Goal: Task Accomplishment & Management: Complete application form

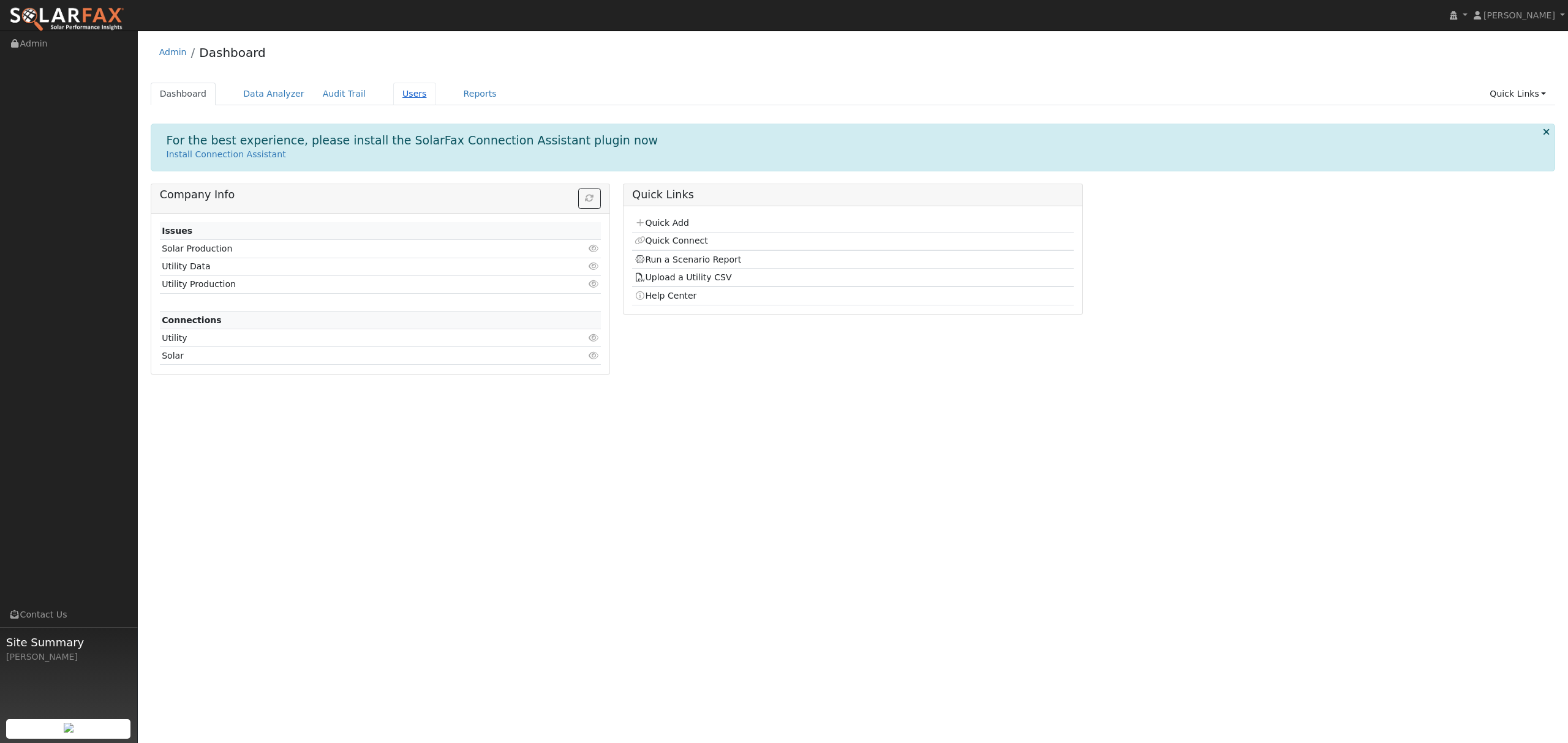
click at [397, 94] on link "Users" at bounding box center [415, 94] width 43 height 23
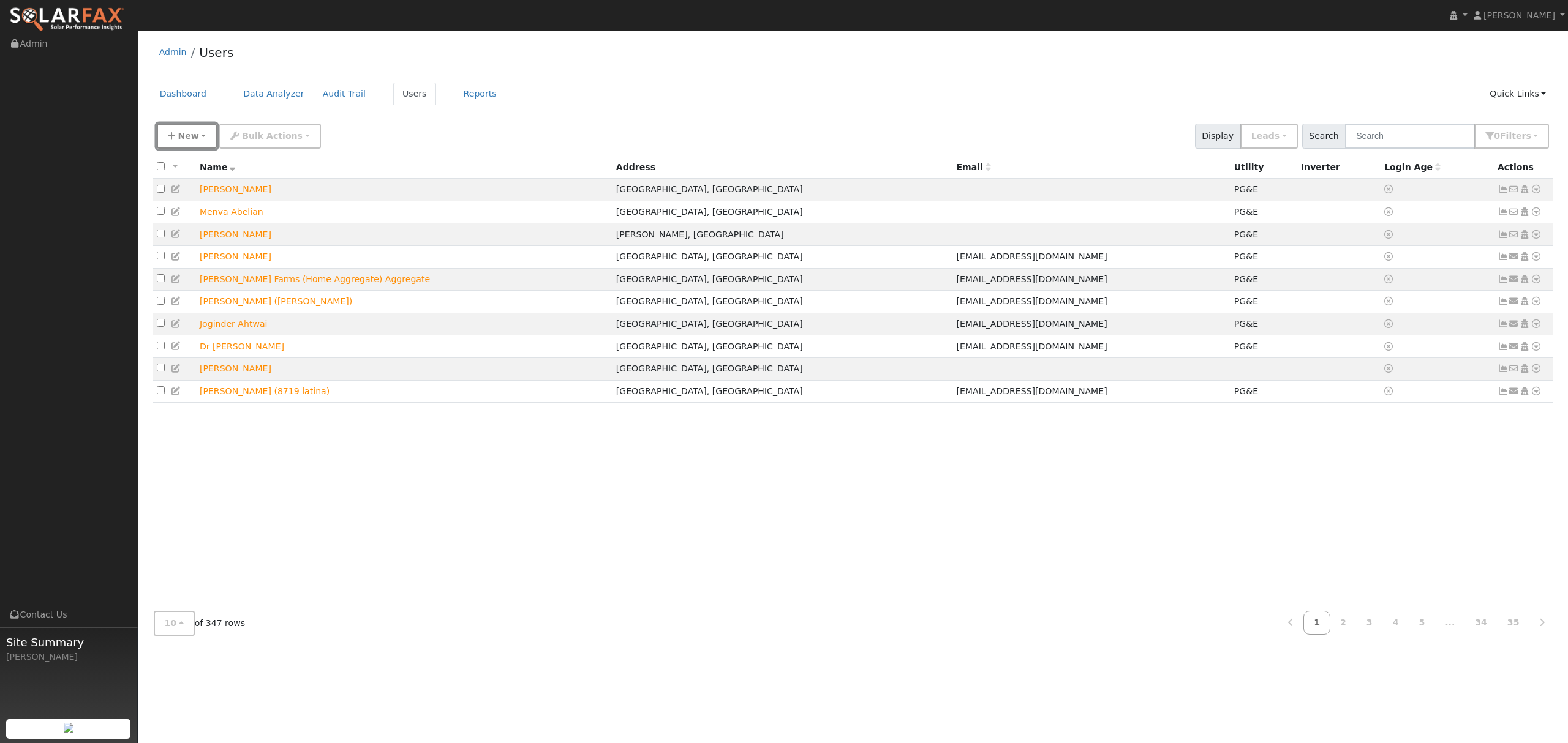
click at [175, 136] on button "New" at bounding box center [187, 136] width 61 height 25
click at [211, 205] on link "Quick Connect" at bounding box center [208, 206] width 101 height 17
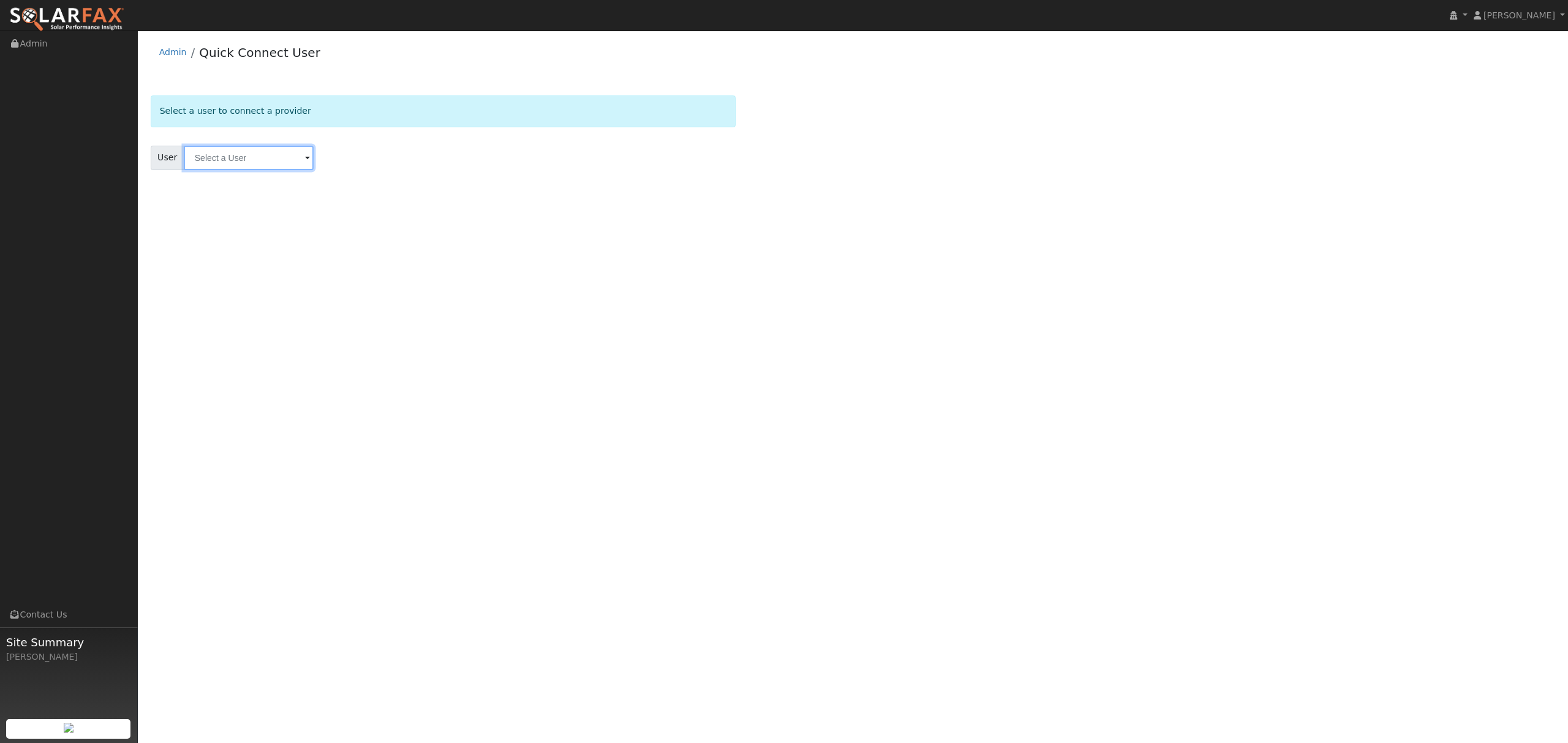
click at [275, 155] on input "text" at bounding box center [249, 158] width 130 height 25
click at [299, 317] on div "User Profile First name Last name Email Email Notifications No Emails No Emails…" at bounding box center [853, 387] width 1430 height 713
click at [173, 49] on link "Admin" at bounding box center [173, 51] width 27 height 10
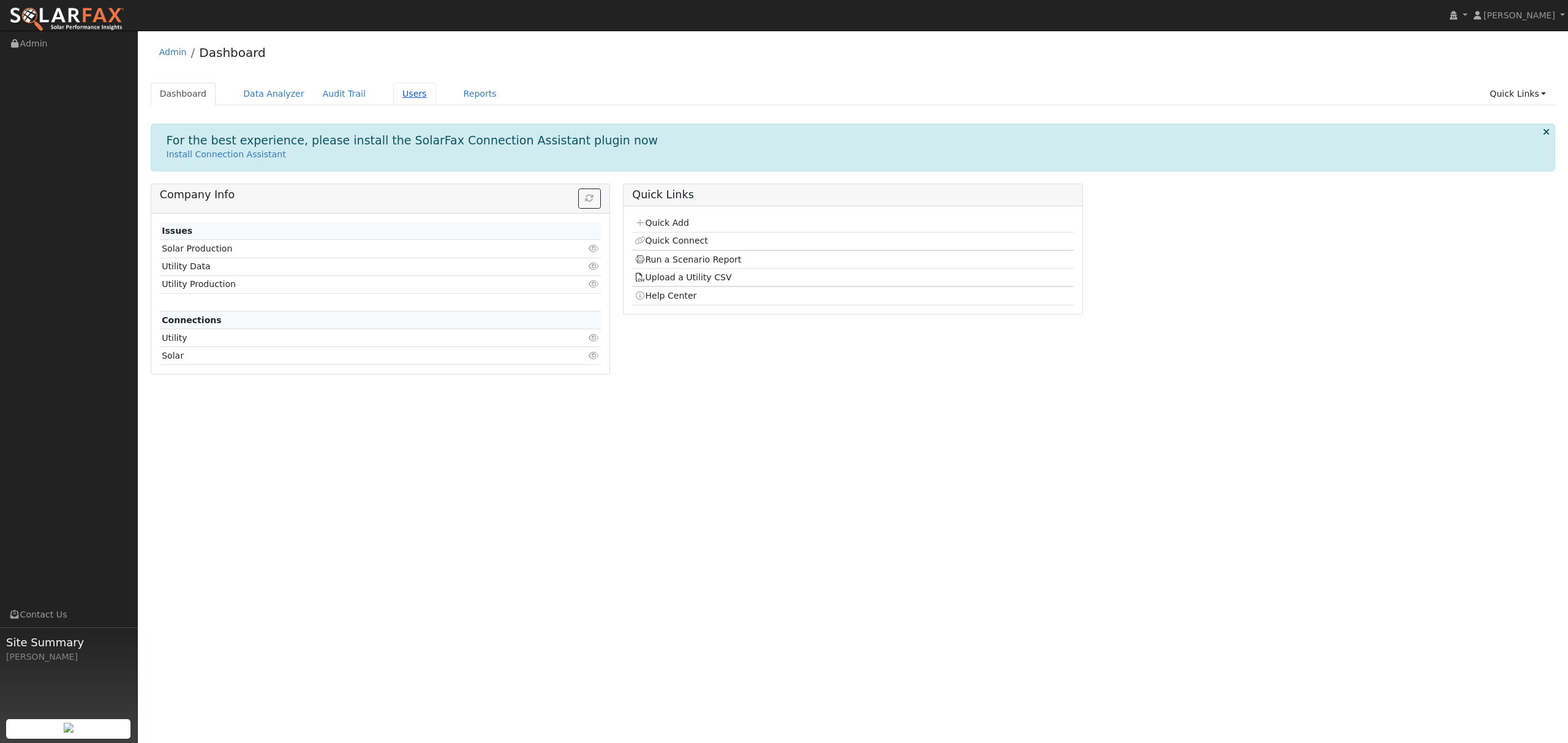
click at [393, 94] on link "Users" at bounding box center [415, 94] width 43 height 23
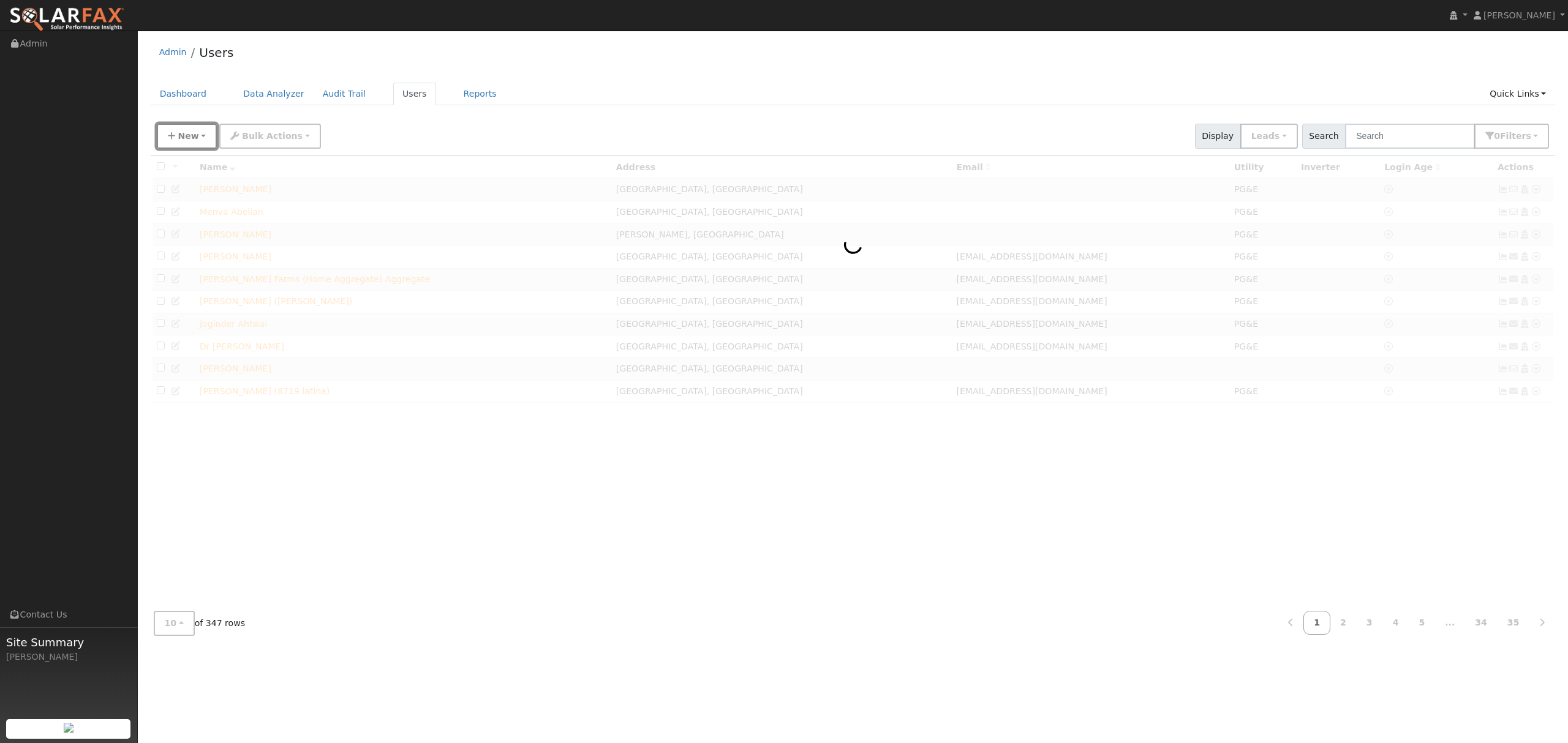
click at [194, 134] on span "New" at bounding box center [188, 136] width 21 height 10
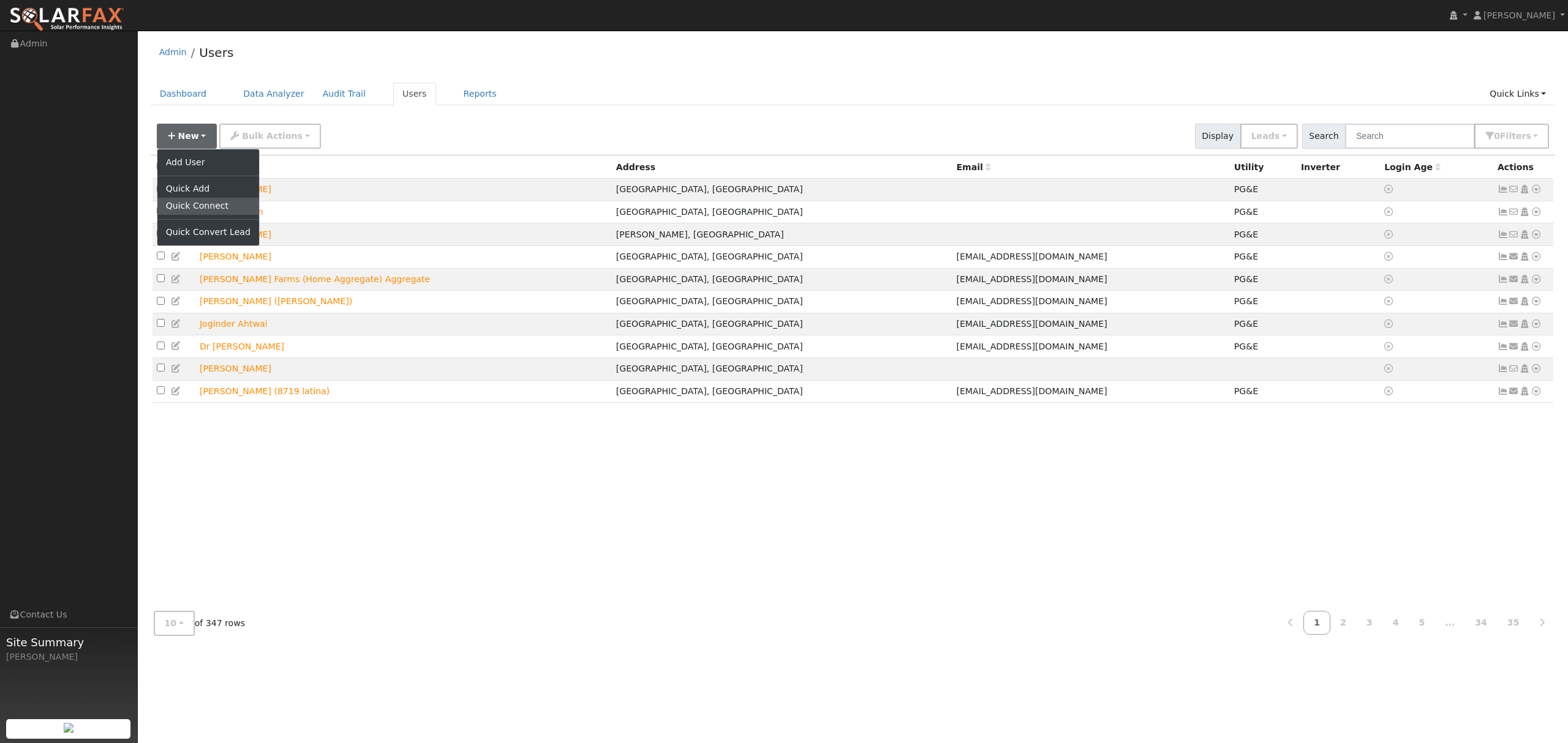
click at [206, 206] on link "Quick Connect" at bounding box center [208, 206] width 101 height 17
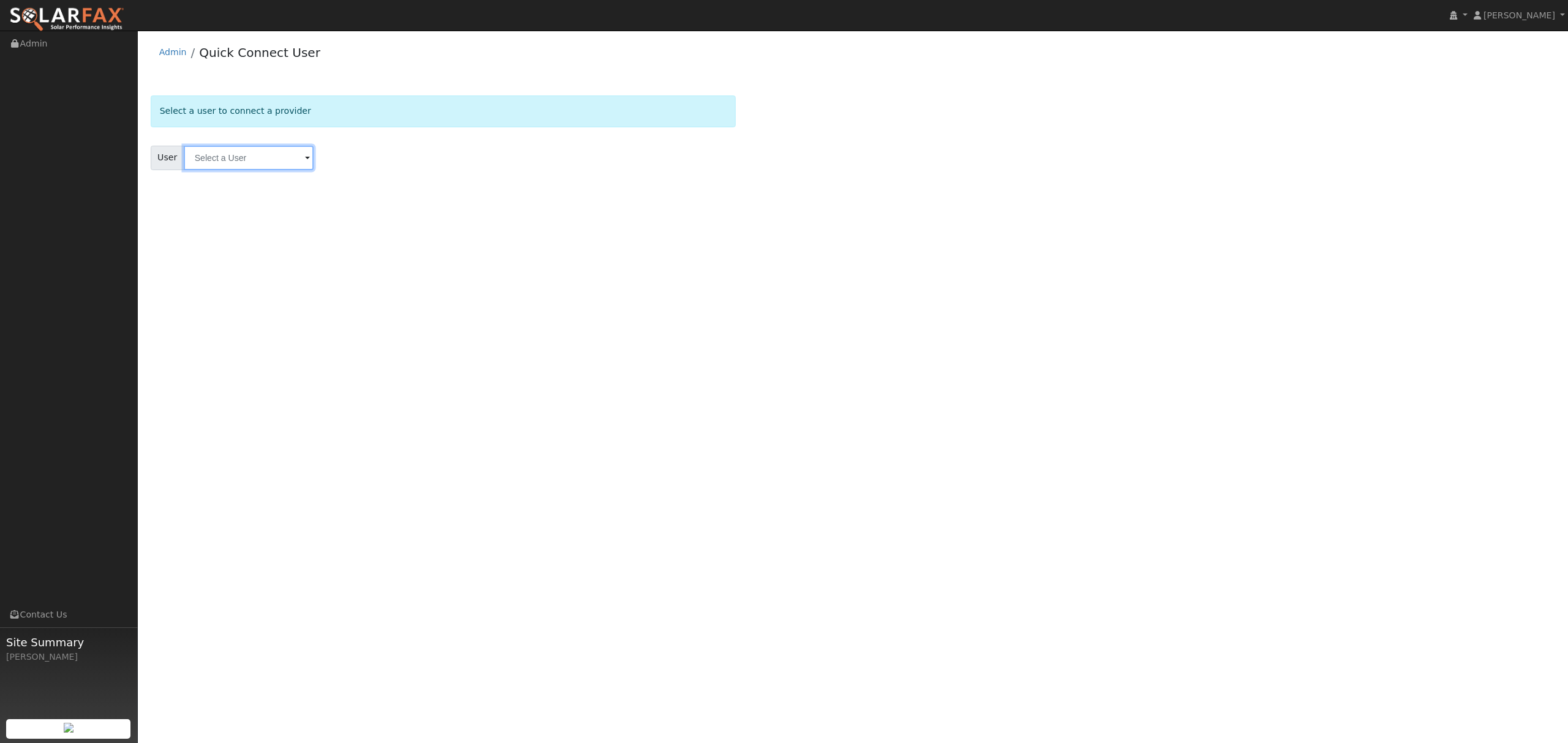
click at [254, 158] on input "text" at bounding box center [249, 158] width 130 height 25
click at [318, 193] on span "Enter text to search" at bounding box center [315, 195] width 86 height 10
click at [290, 278] on div "User Profile First name Last name Email Email Notifications No Emails No Emails…" at bounding box center [853, 387] width 1430 height 713
click at [165, 51] on link "Admin" at bounding box center [173, 51] width 27 height 10
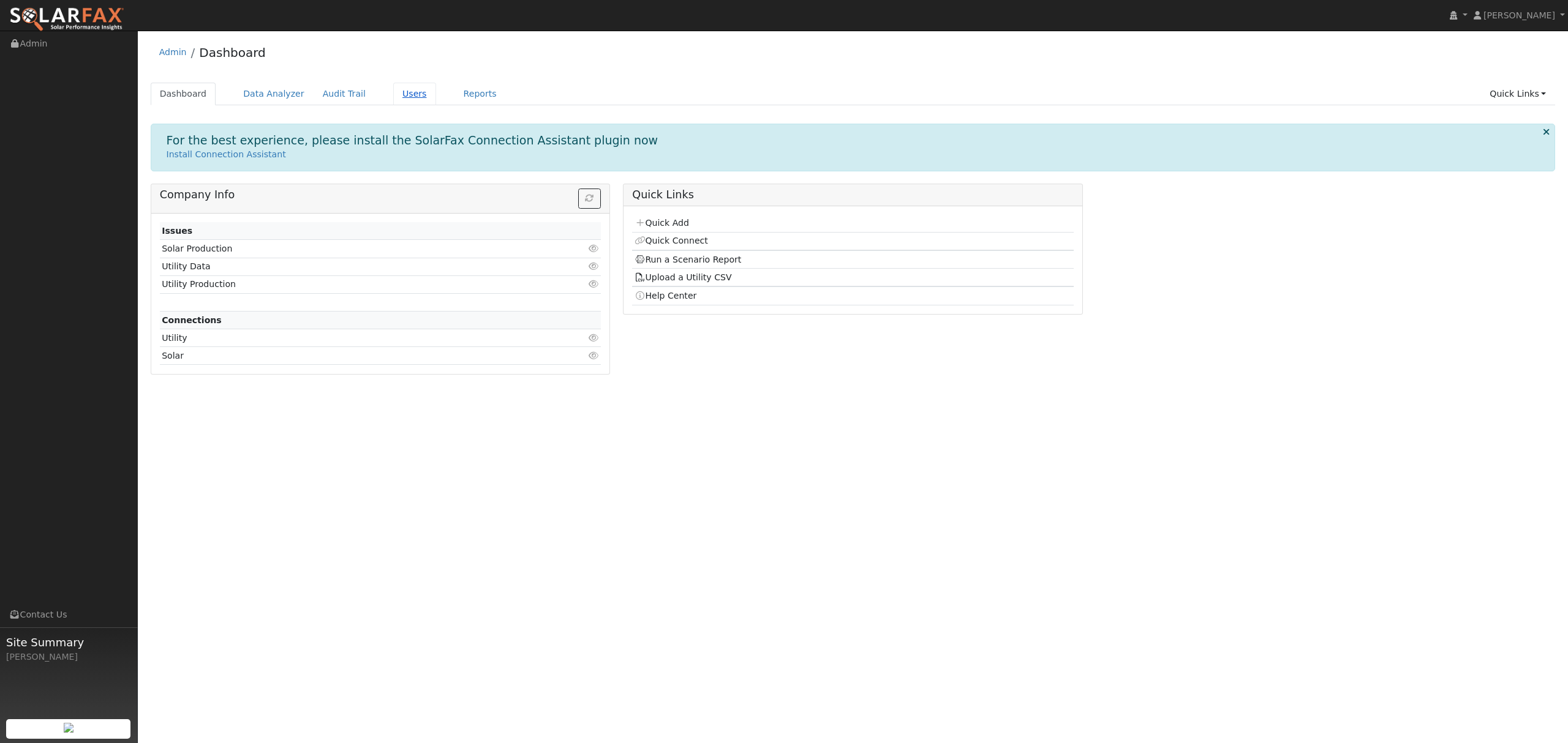
click at [405, 93] on link "Users" at bounding box center [415, 94] width 43 height 23
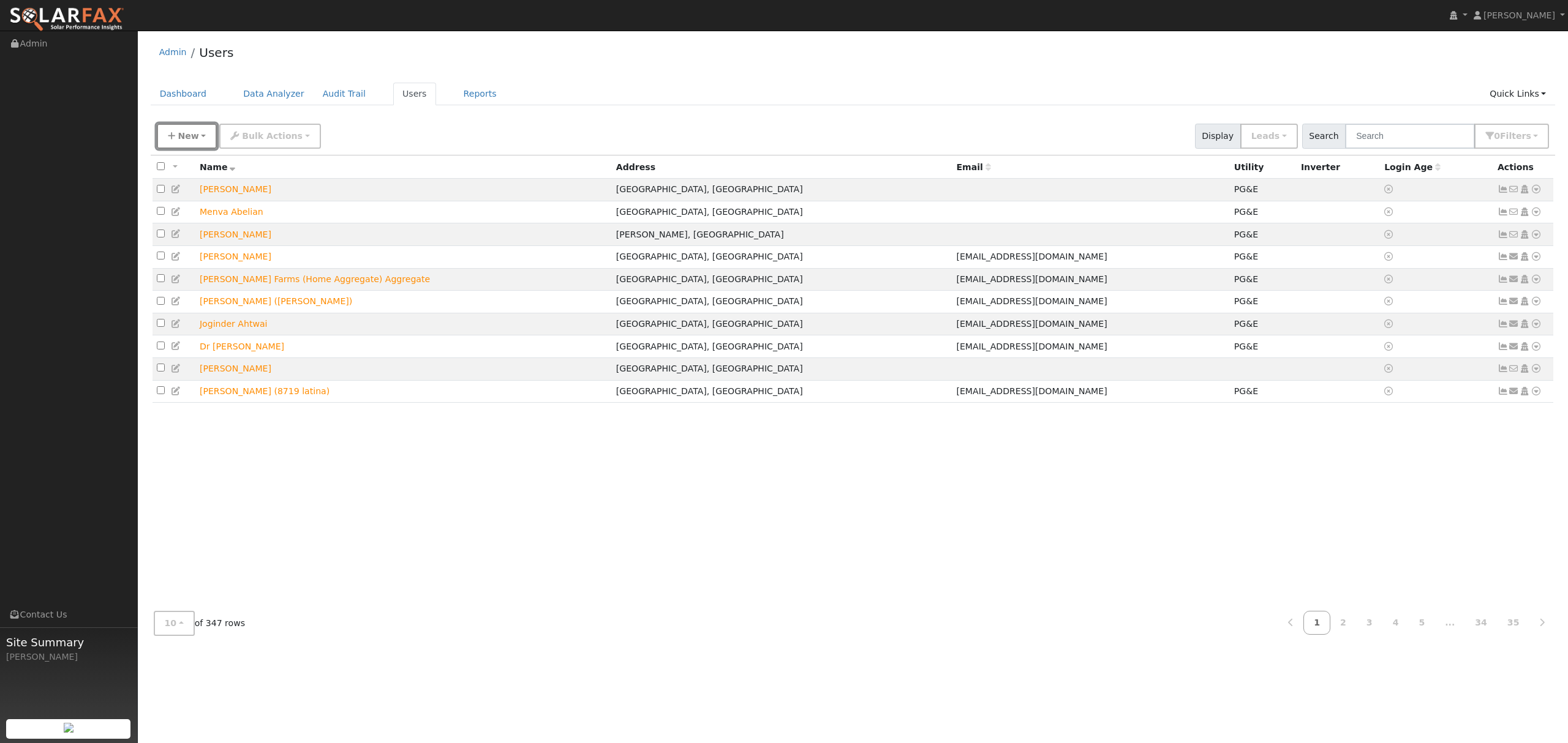
click at [193, 131] on span "New" at bounding box center [188, 136] width 21 height 10
click at [201, 184] on link "Quick Add" at bounding box center [208, 189] width 101 height 17
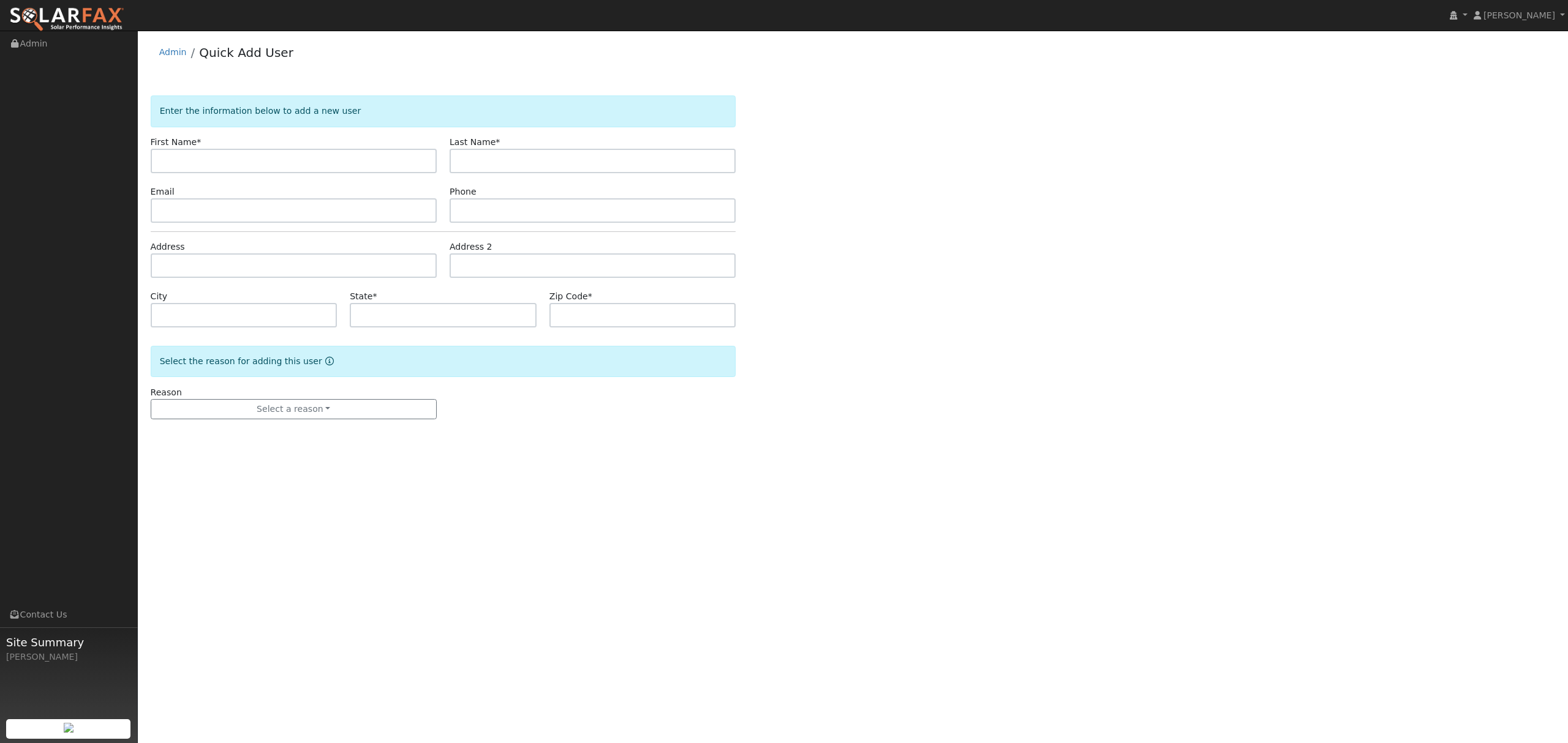
click at [316, 155] on input "text" at bounding box center [294, 161] width 286 height 25
type input "Zachary"
type input "Sandoval"
click at [280, 266] on input "text" at bounding box center [294, 266] width 286 height 25
type input "[STREET_ADDRESS]"
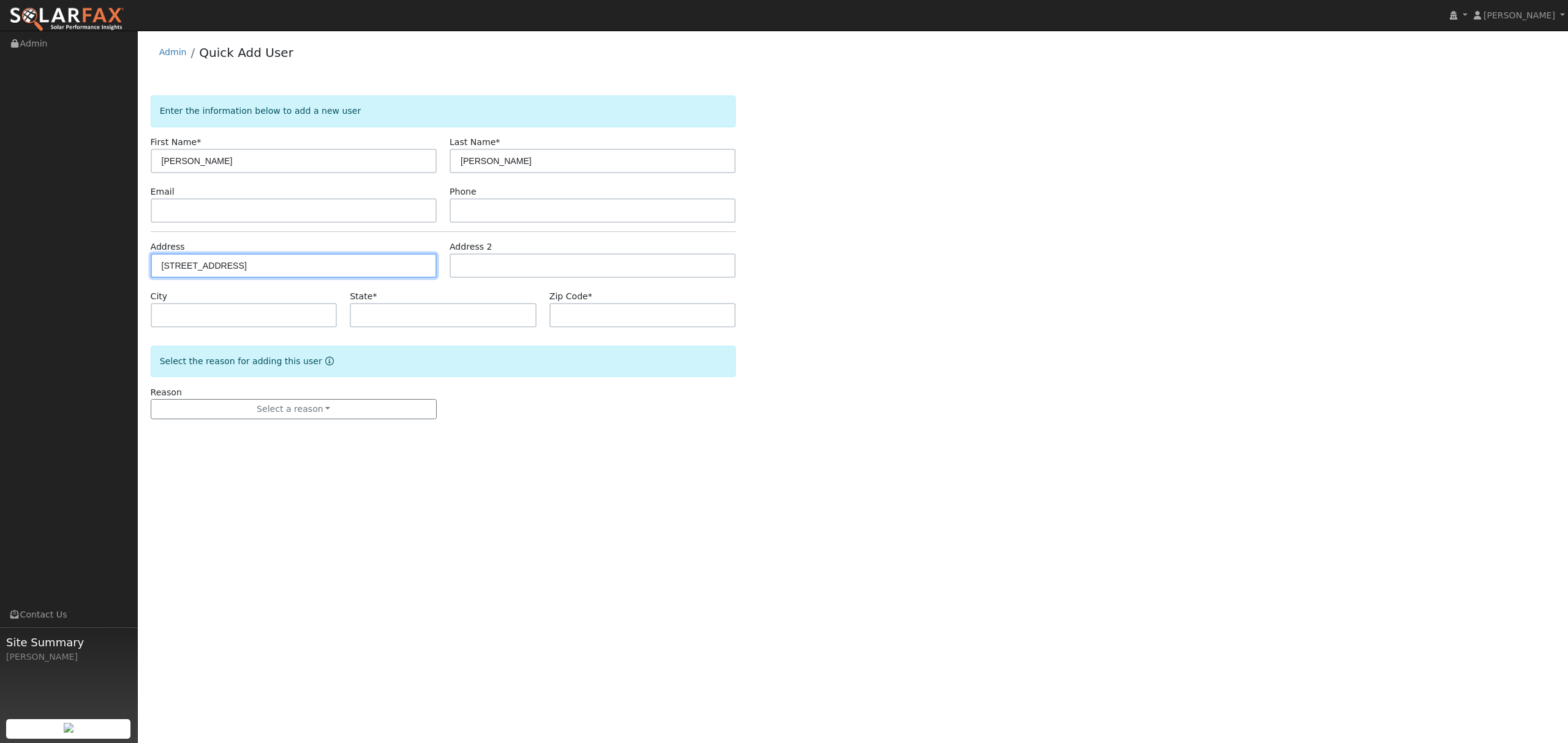
type input "Fairfield"
type input "CA"
type input "94534"
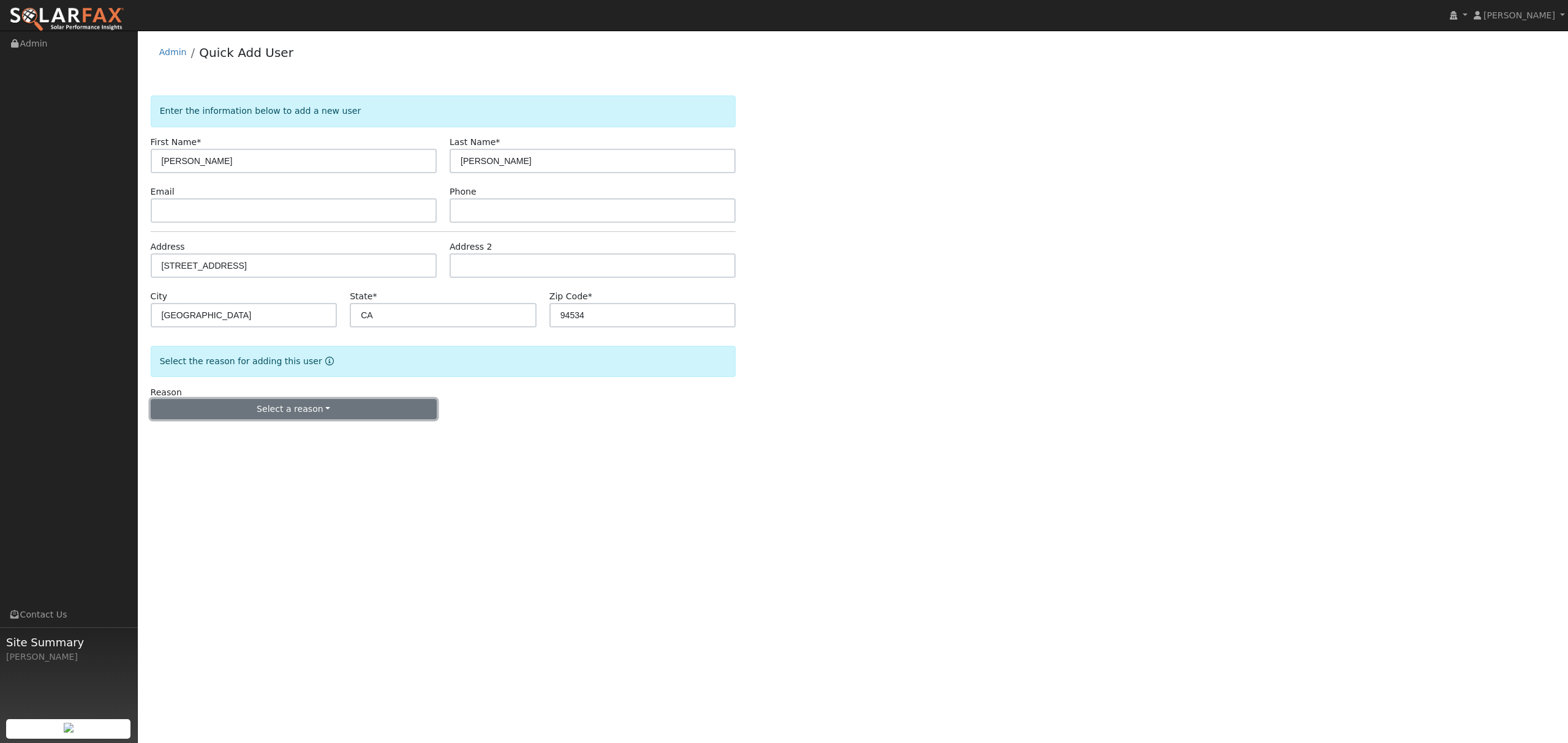
click at [312, 411] on button "Select a reason" at bounding box center [294, 410] width 286 height 21
click at [209, 432] on link "New lead" at bounding box center [219, 434] width 135 height 17
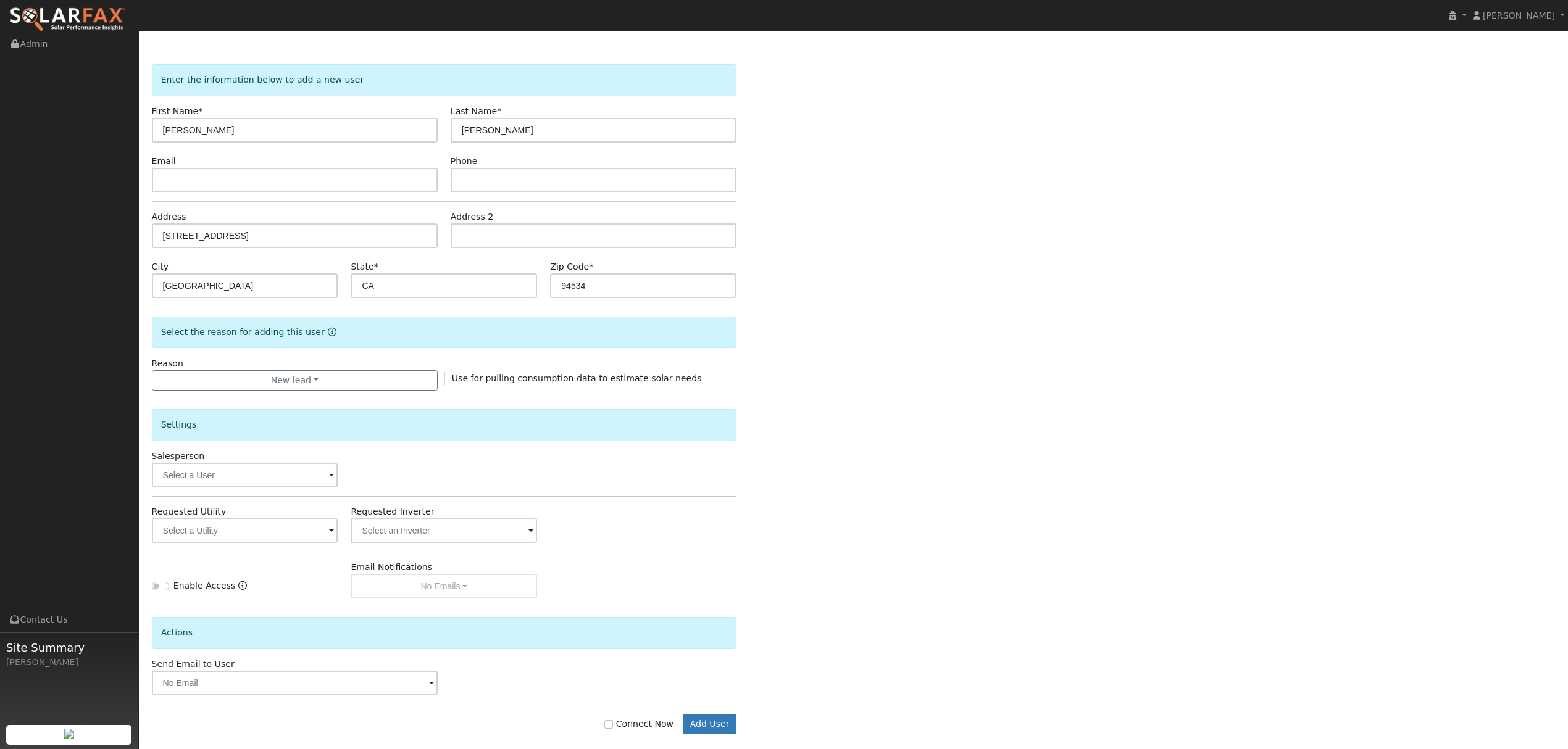
scroll to position [50, 0]
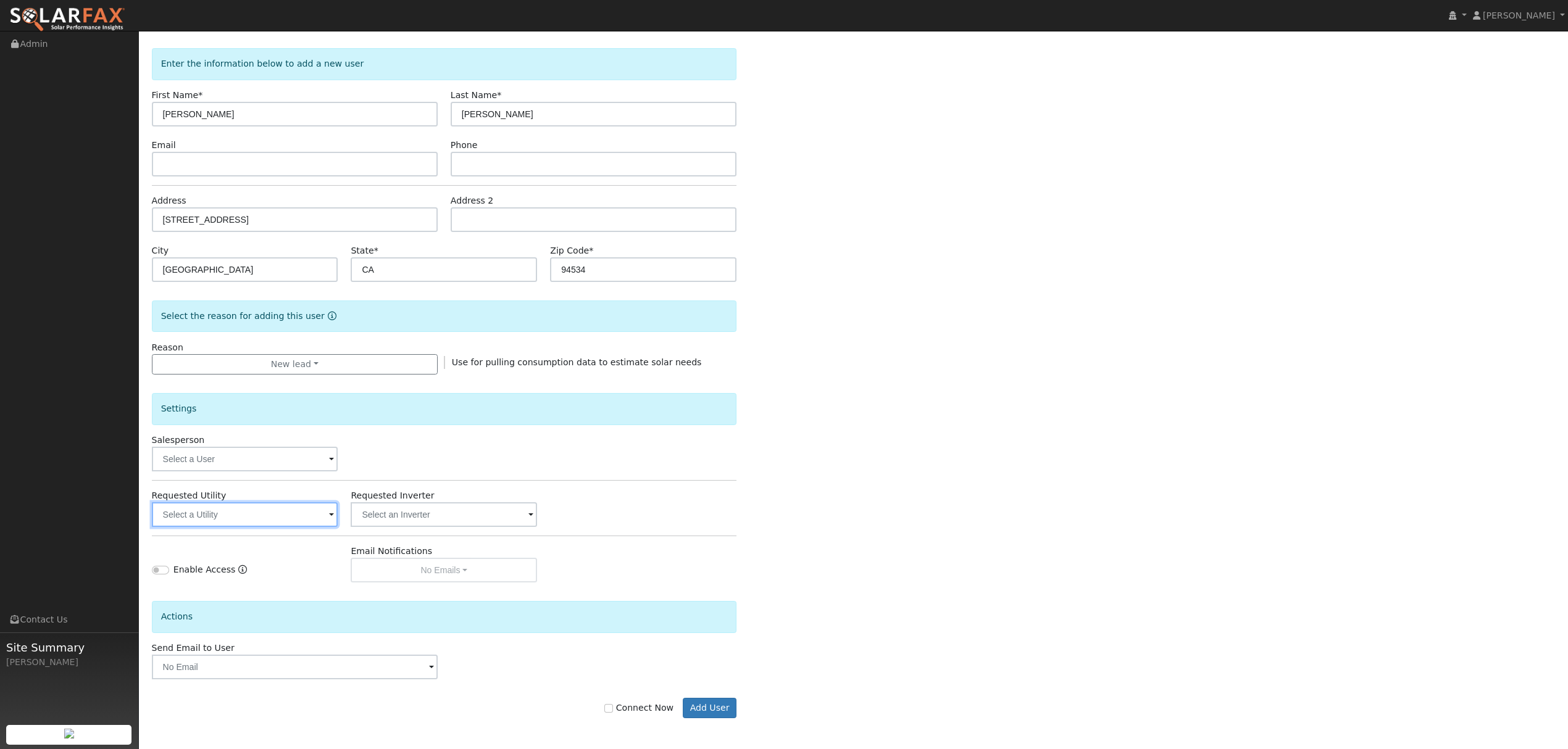
click at [295, 520] on input "text" at bounding box center [245, 514] width 187 height 25
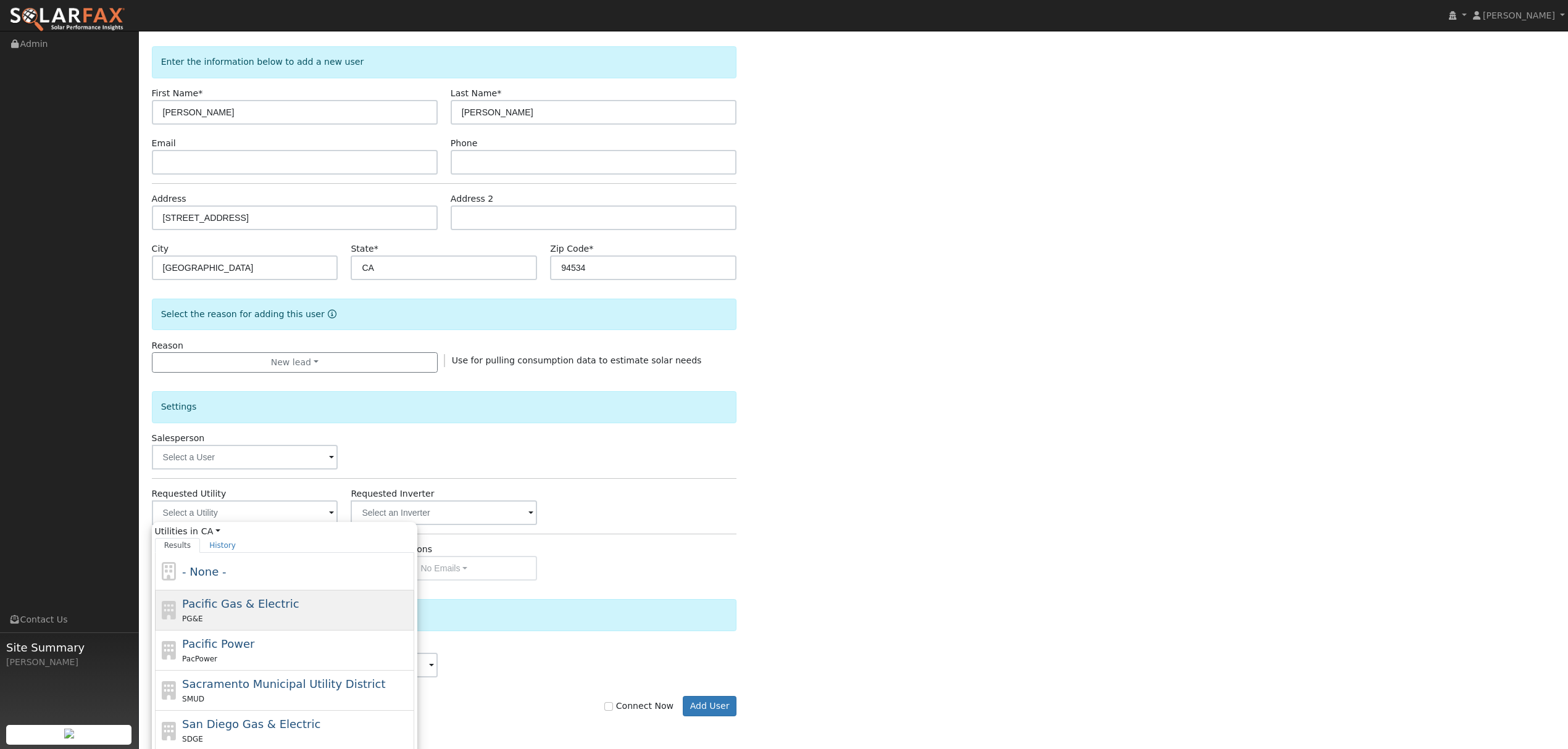
click at [213, 615] on div "Pacific Gas & Electric PG&E" at bounding box center [297, 610] width 229 height 29
type input "Pacific Gas & Electric"
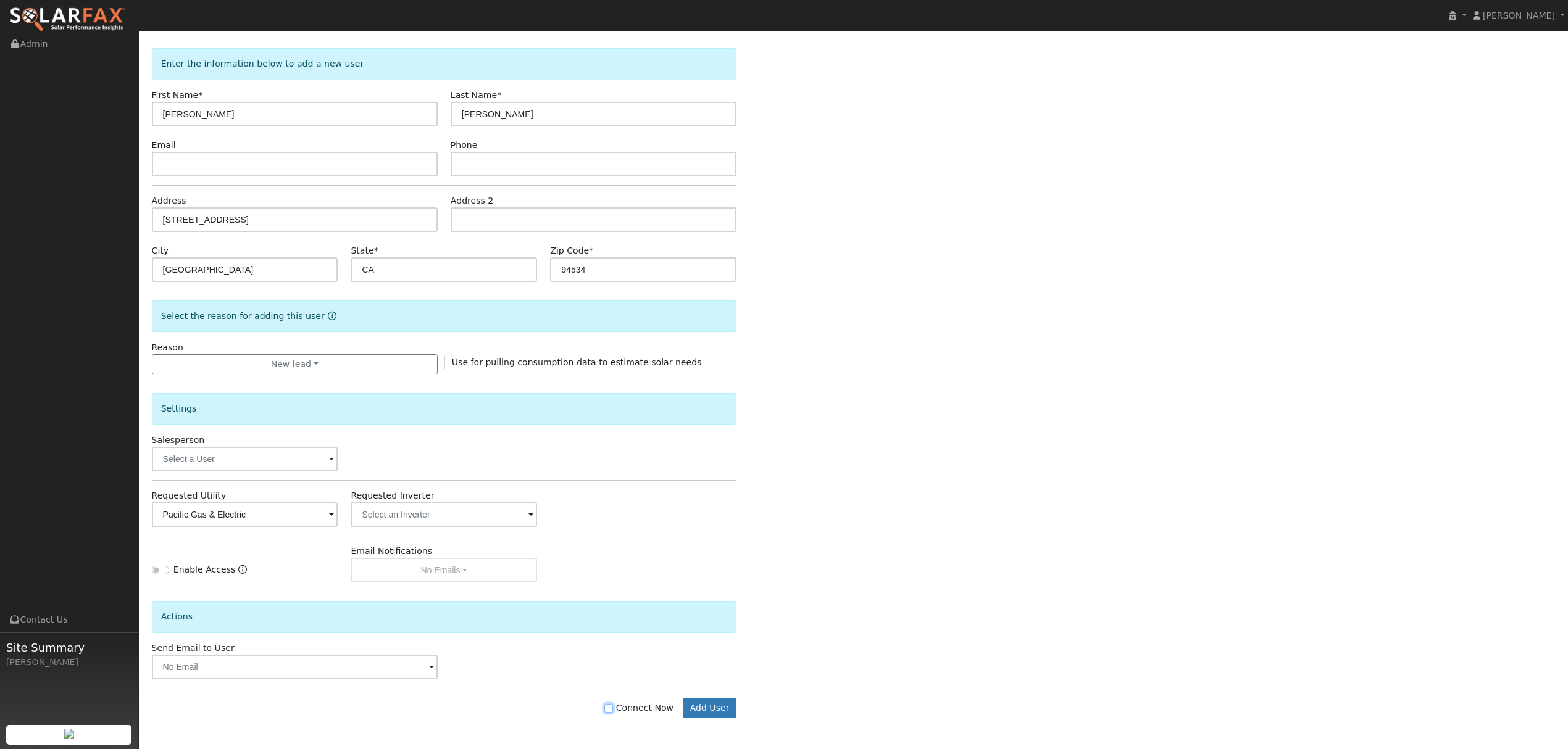
click at [613, 711] on input "Connect Now" at bounding box center [609, 709] width 9 height 9
checkbox input "true"
click at [707, 709] on button "Add User" at bounding box center [710, 708] width 54 height 21
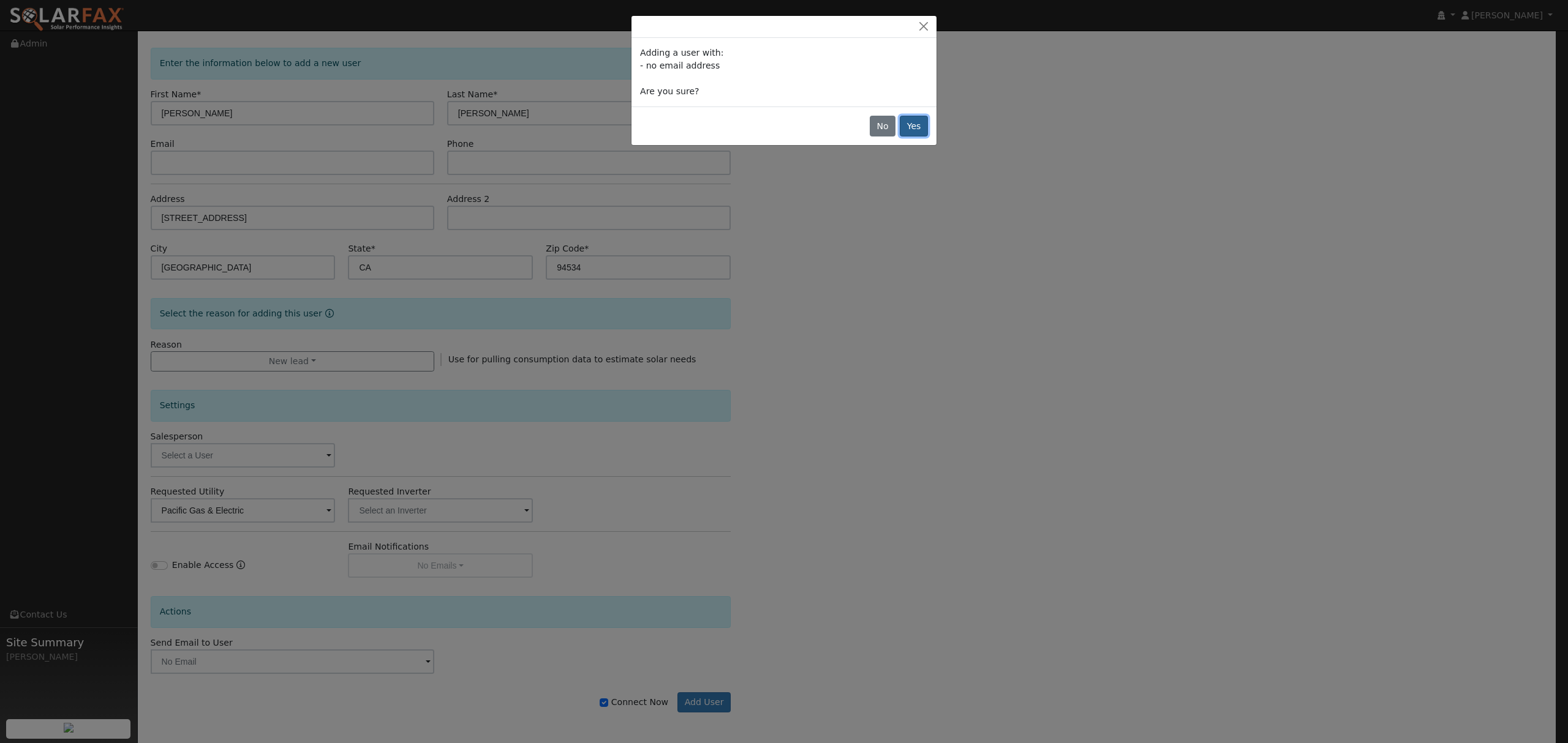
click at [910, 125] on button "Yes" at bounding box center [914, 126] width 28 height 21
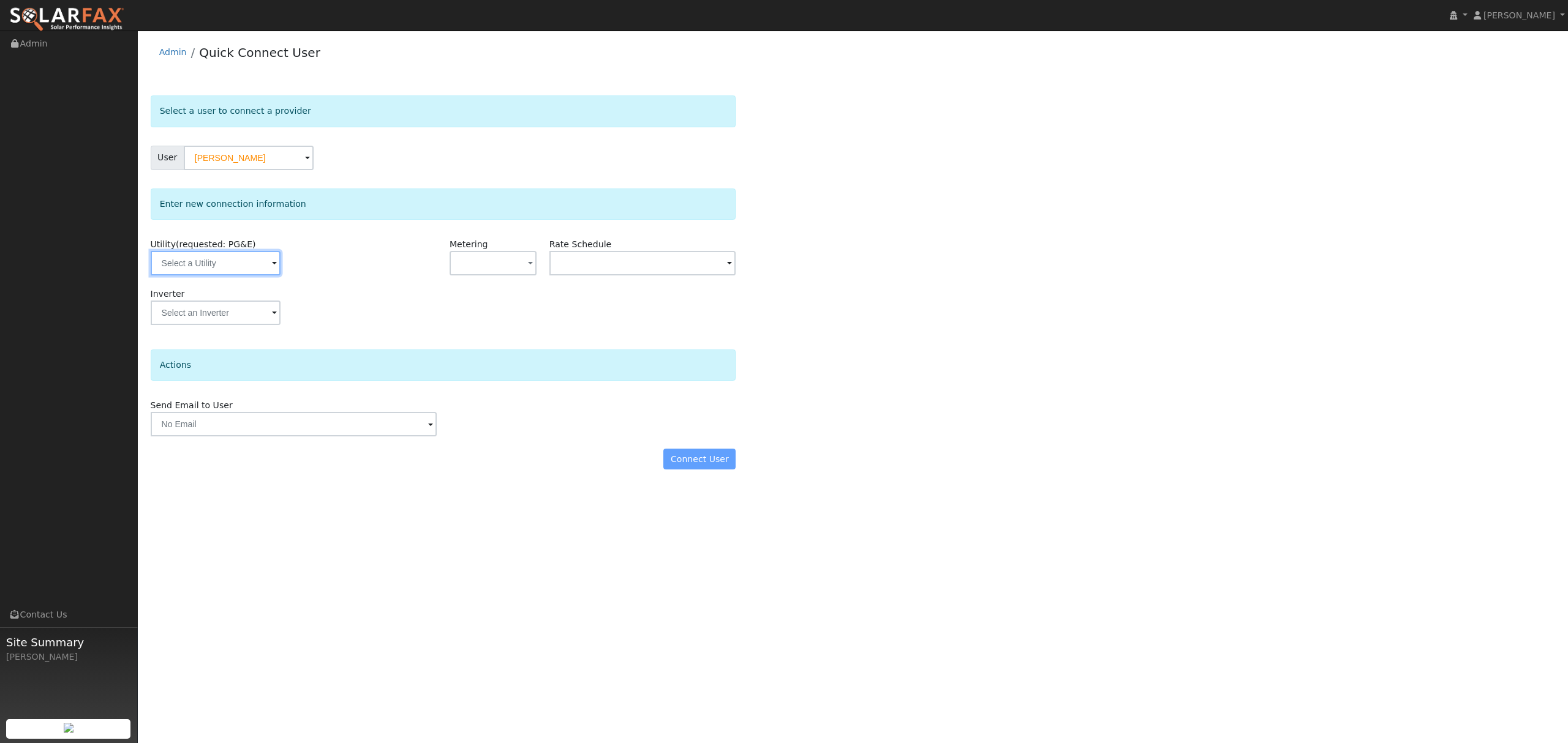
click at [240, 259] on input "text" at bounding box center [216, 263] width 130 height 25
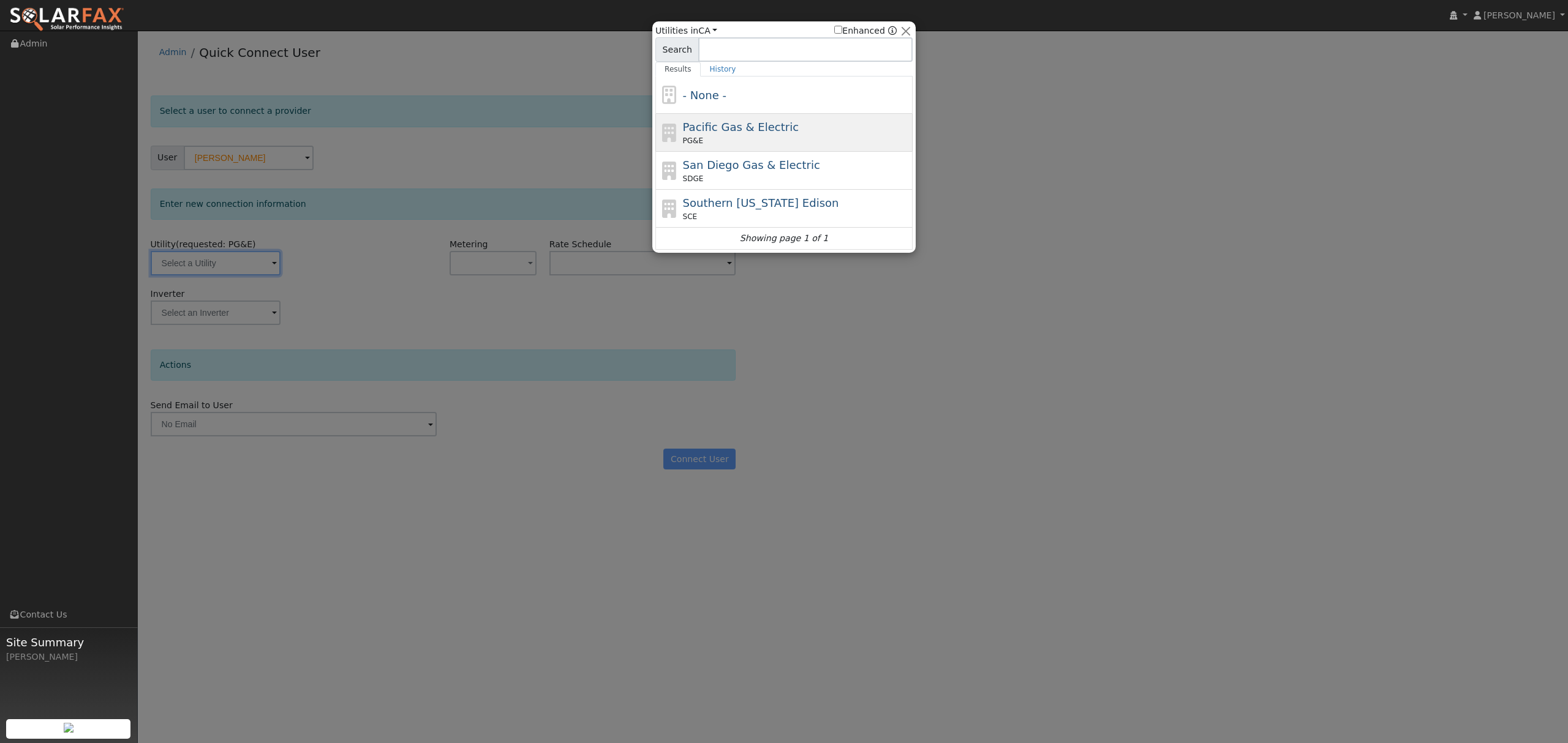
click at [766, 136] on div "Pacific Gas & Electric PG&E" at bounding box center [797, 132] width 227 height 27
type input "PG&E"
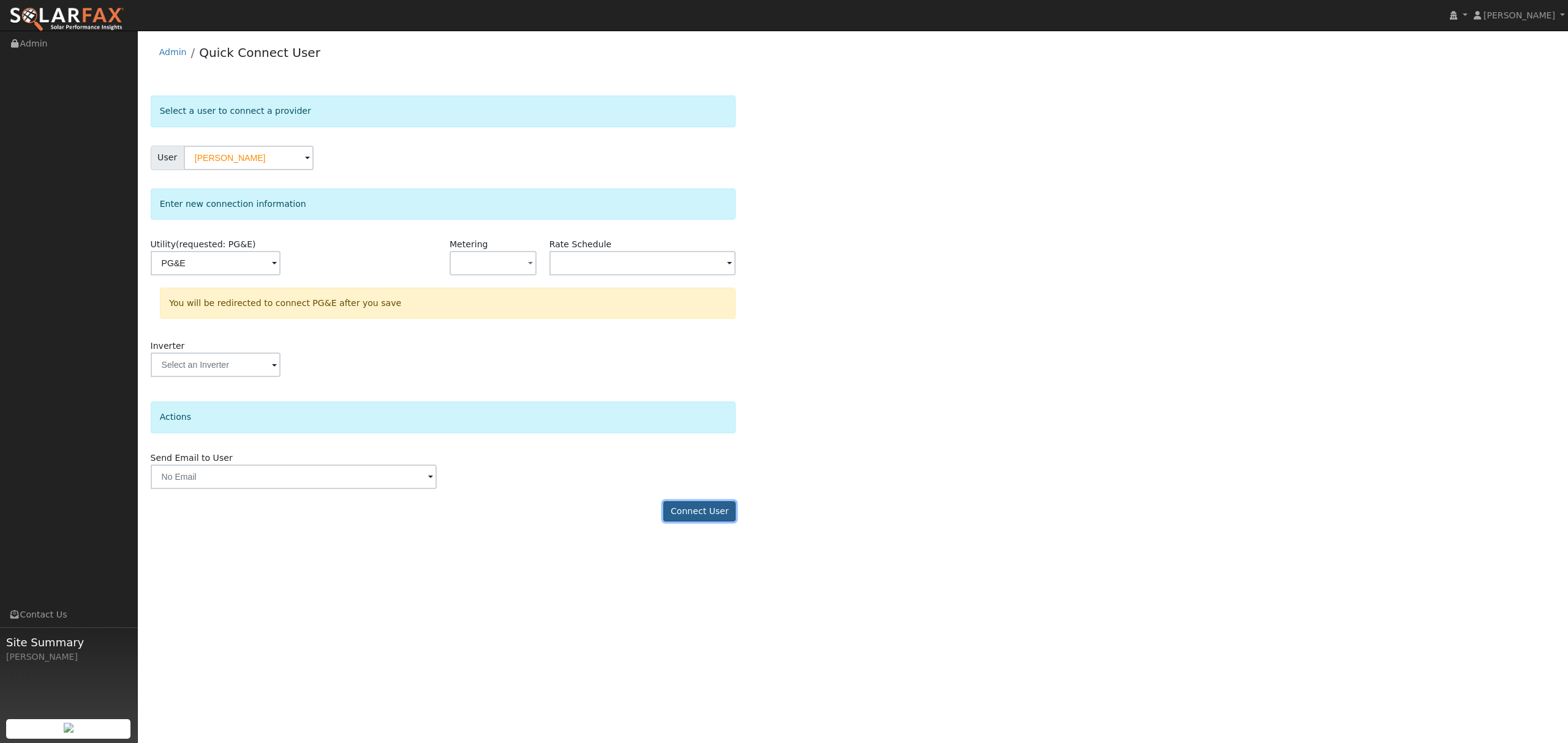
click at [714, 518] on button "Connect User" at bounding box center [700, 512] width 72 height 21
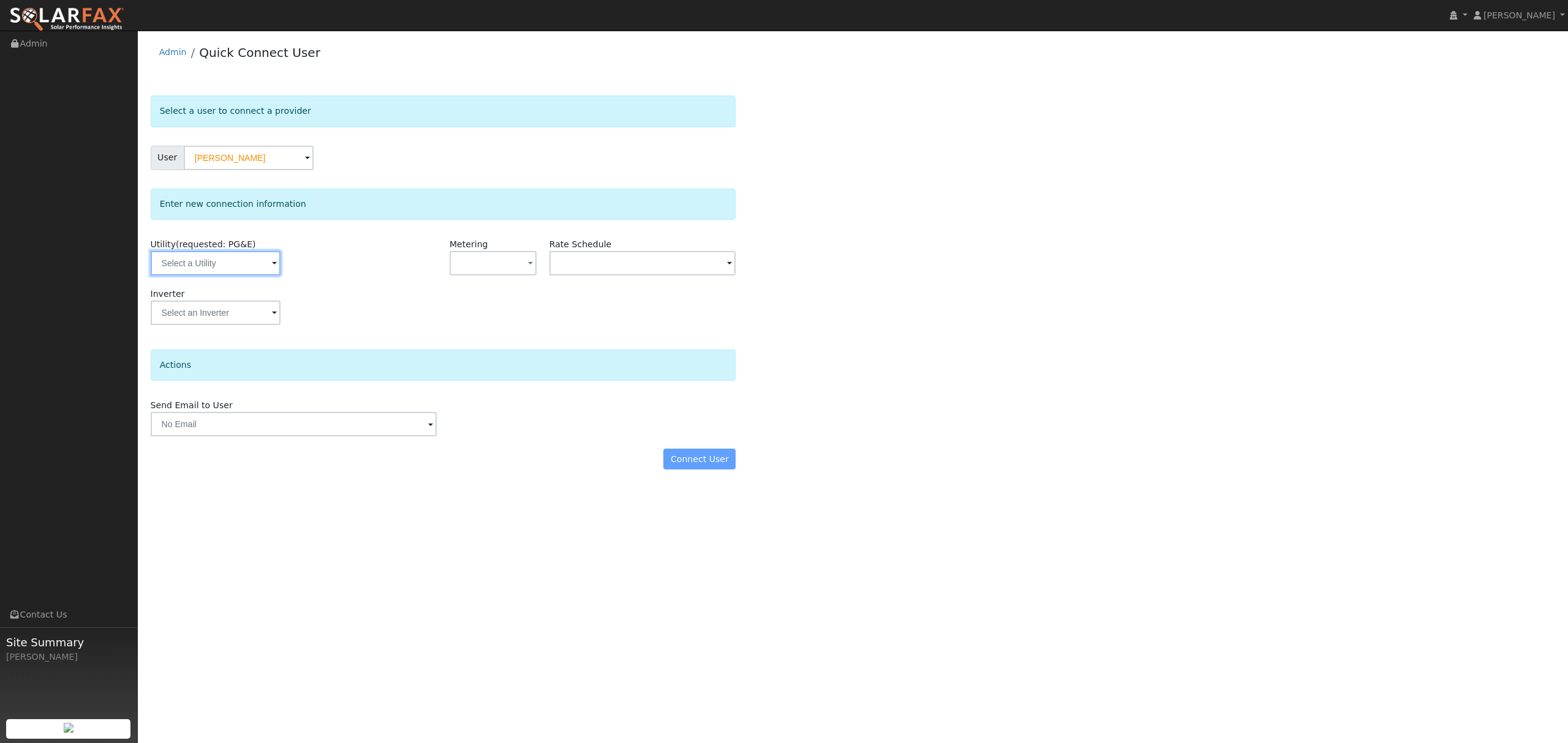
click at [245, 271] on input "text" at bounding box center [216, 263] width 130 height 25
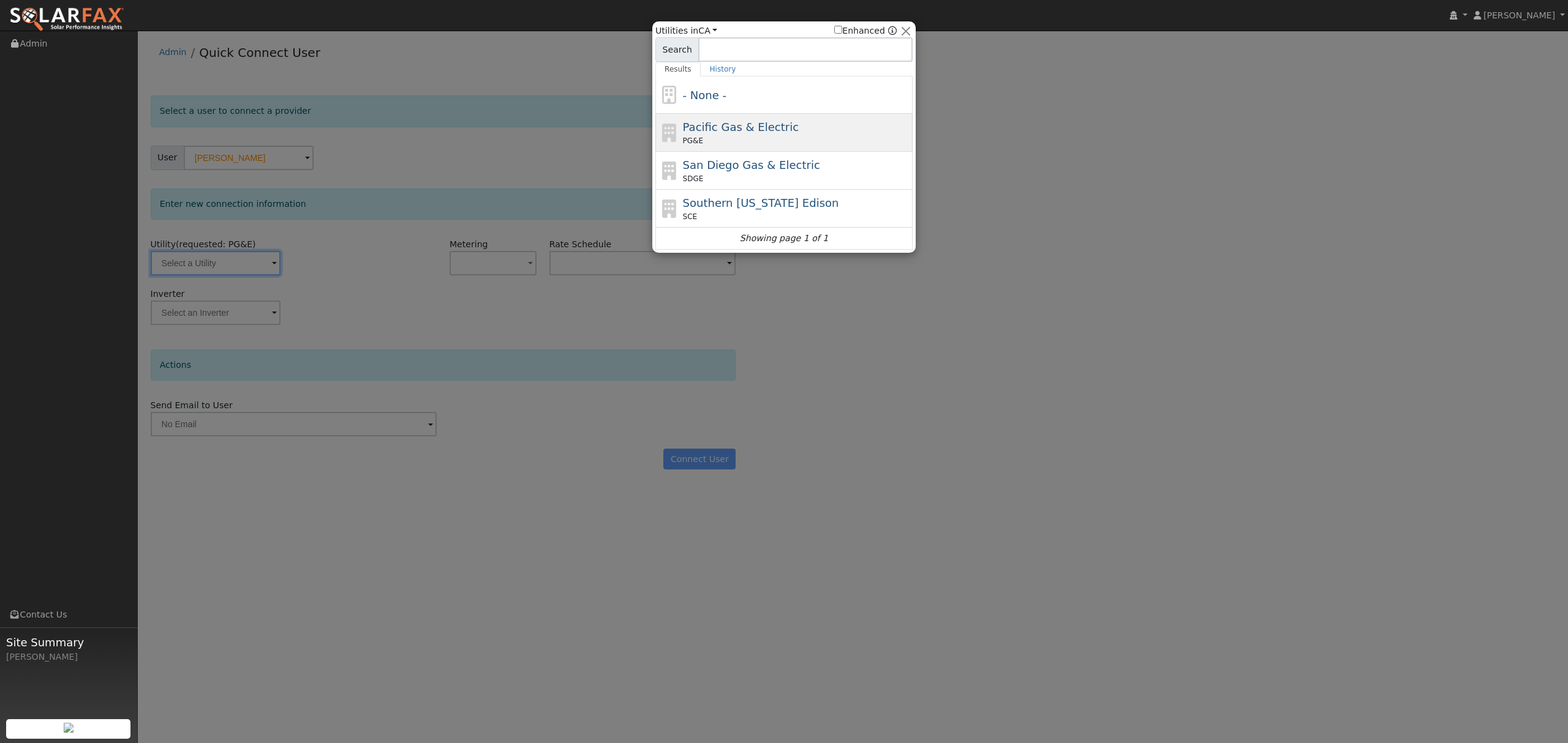
click at [754, 129] on span "Pacific Gas & Electric" at bounding box center [741, 127] width 116 height 13
type input "PG&E"
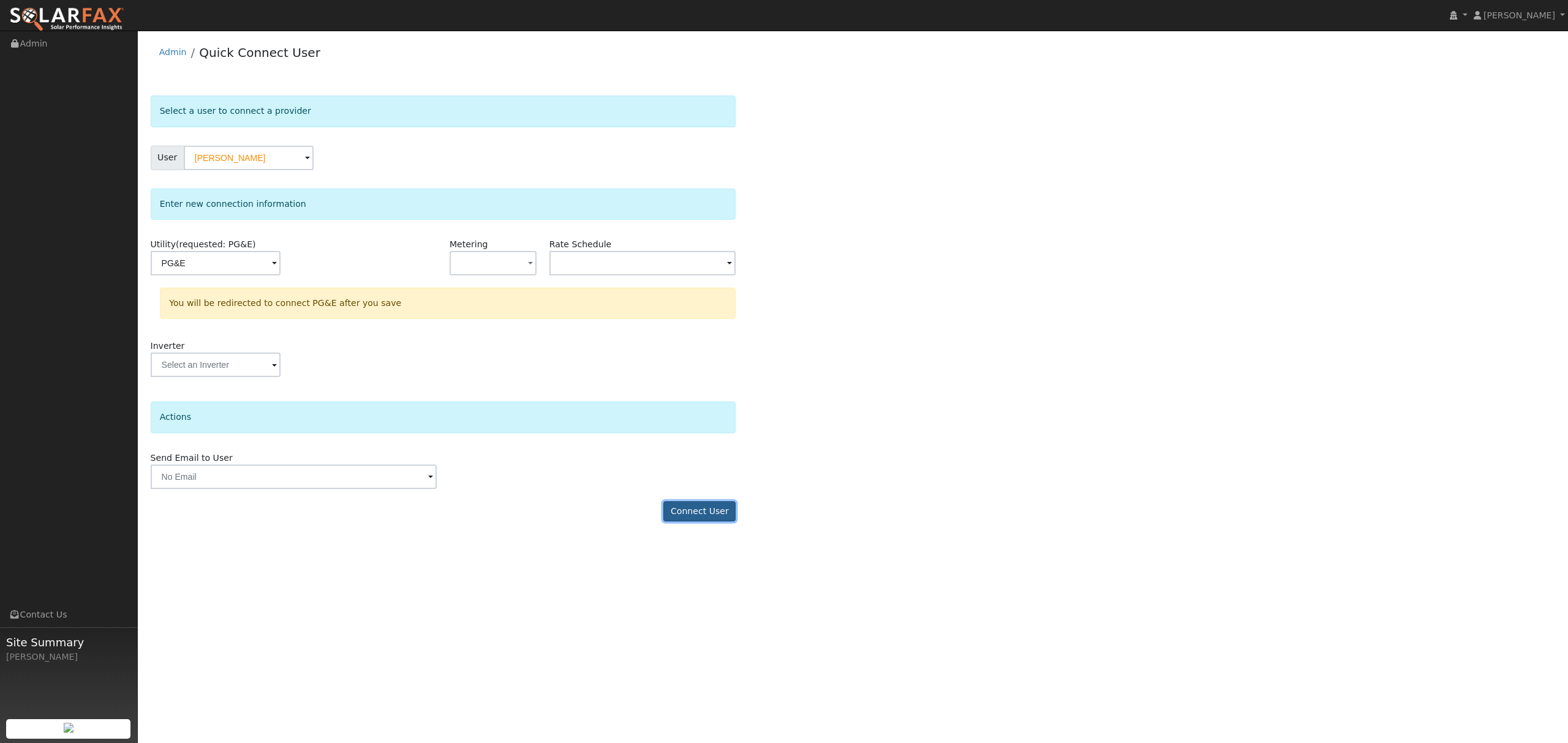
click at [719, 513] on button "Connect User" at bounding box center [700, 512] width 72 height 21
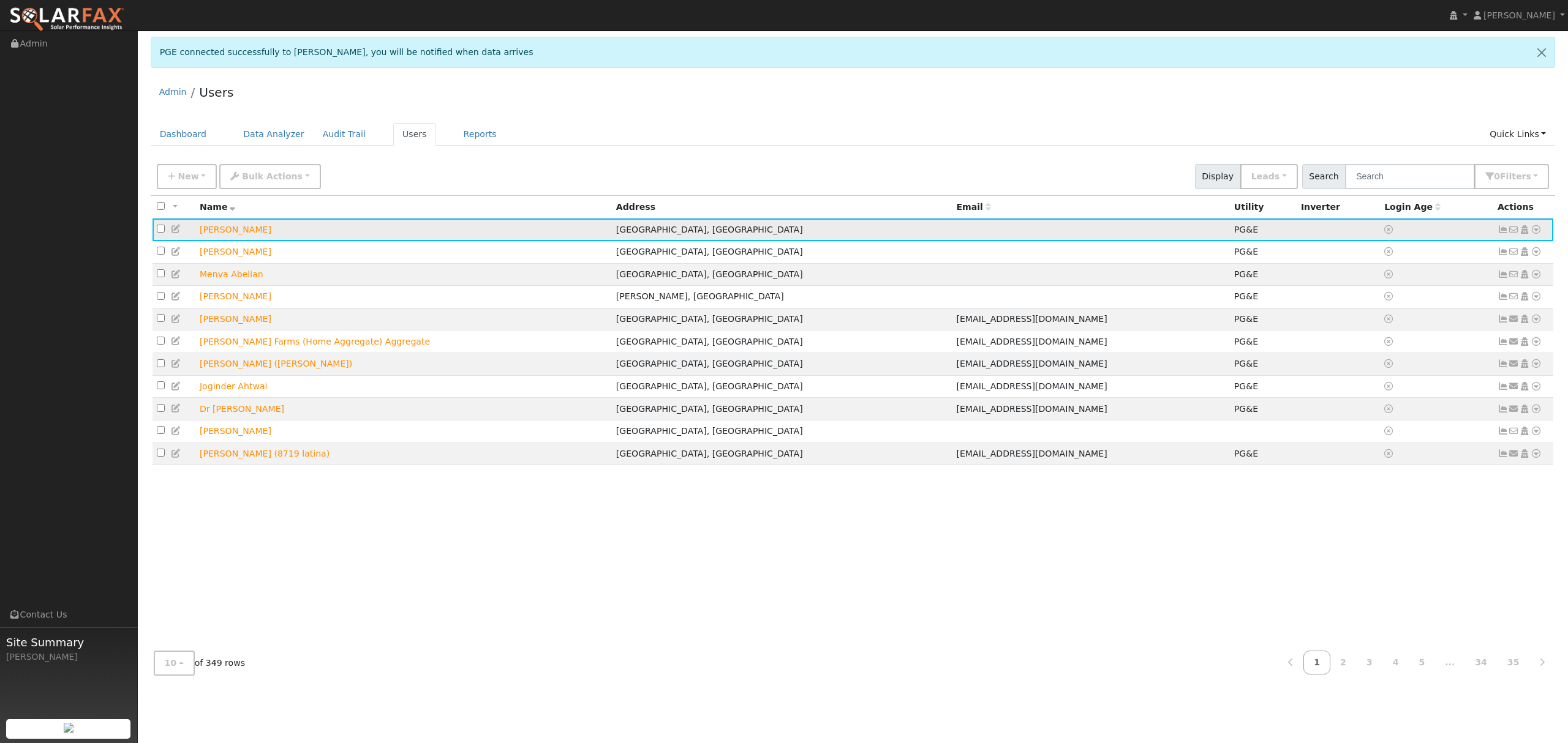
click at [1534, 230] on icon at bounding box center [1536, 229] width 11 height 9
click at [1515, 249] on link "Data Analyzer" at bounding box center [1496, 250] width 89 height 17
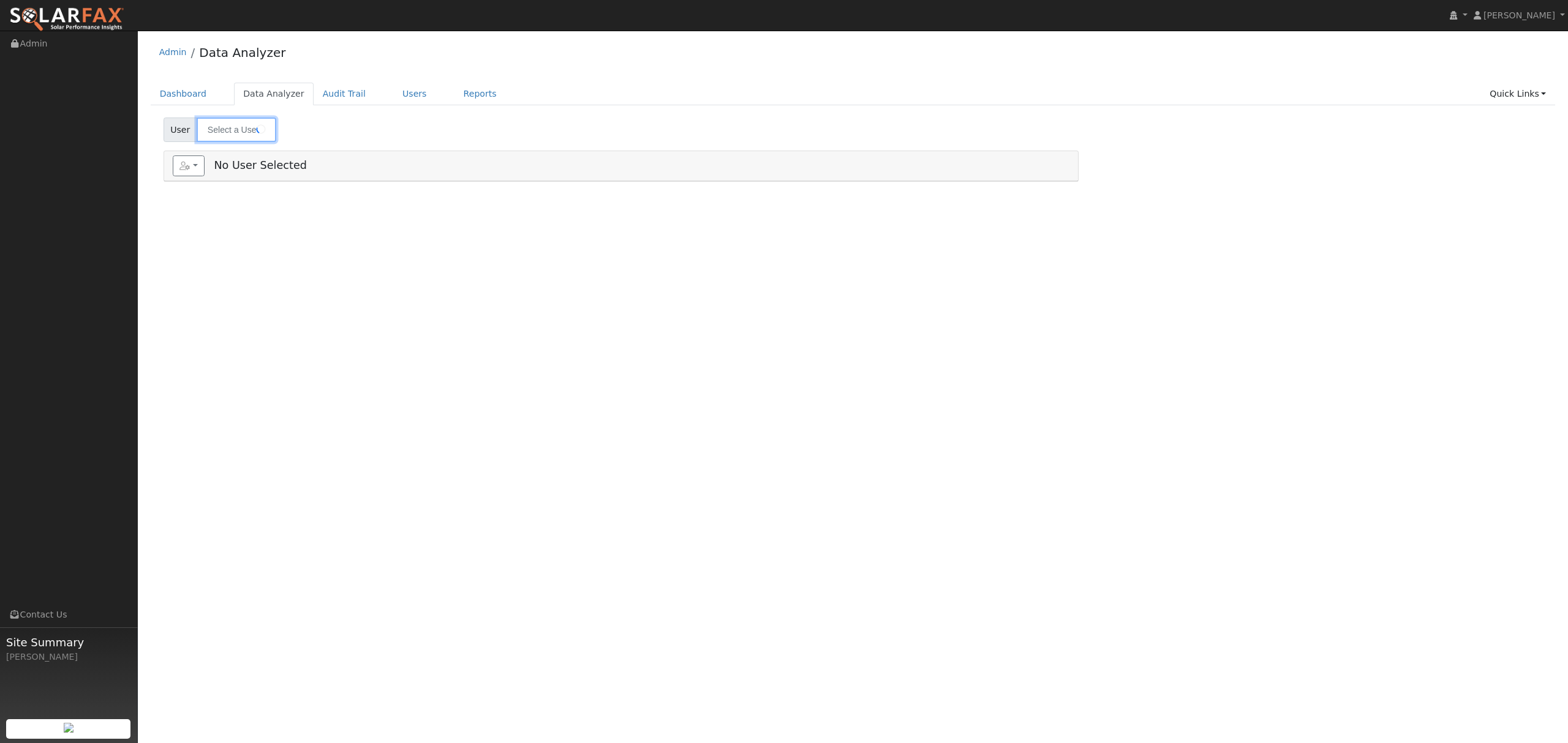
type input "[PERSON_NAME]"
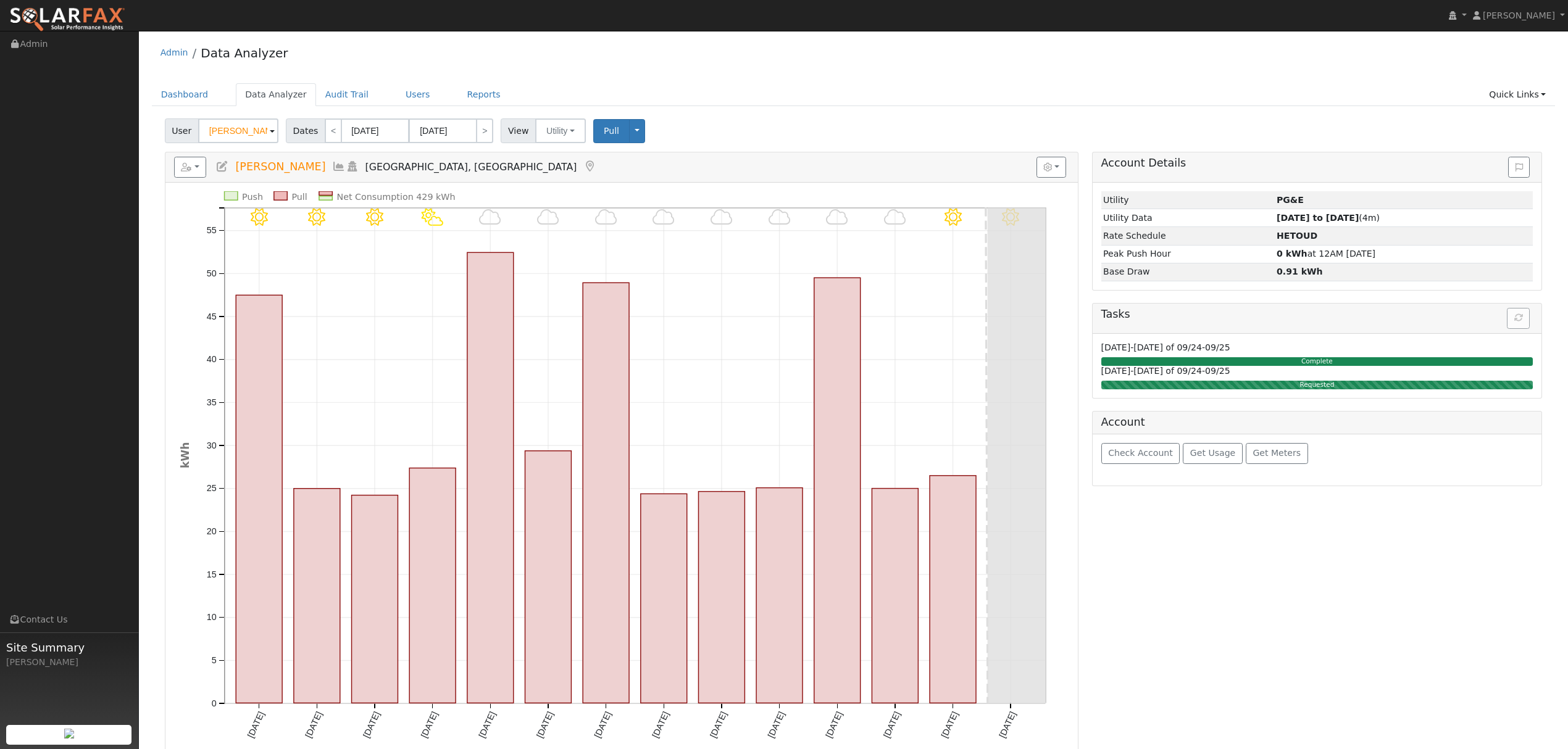
click at [332, 164] on icon at bounding box center [339, 166] width 13 height 11
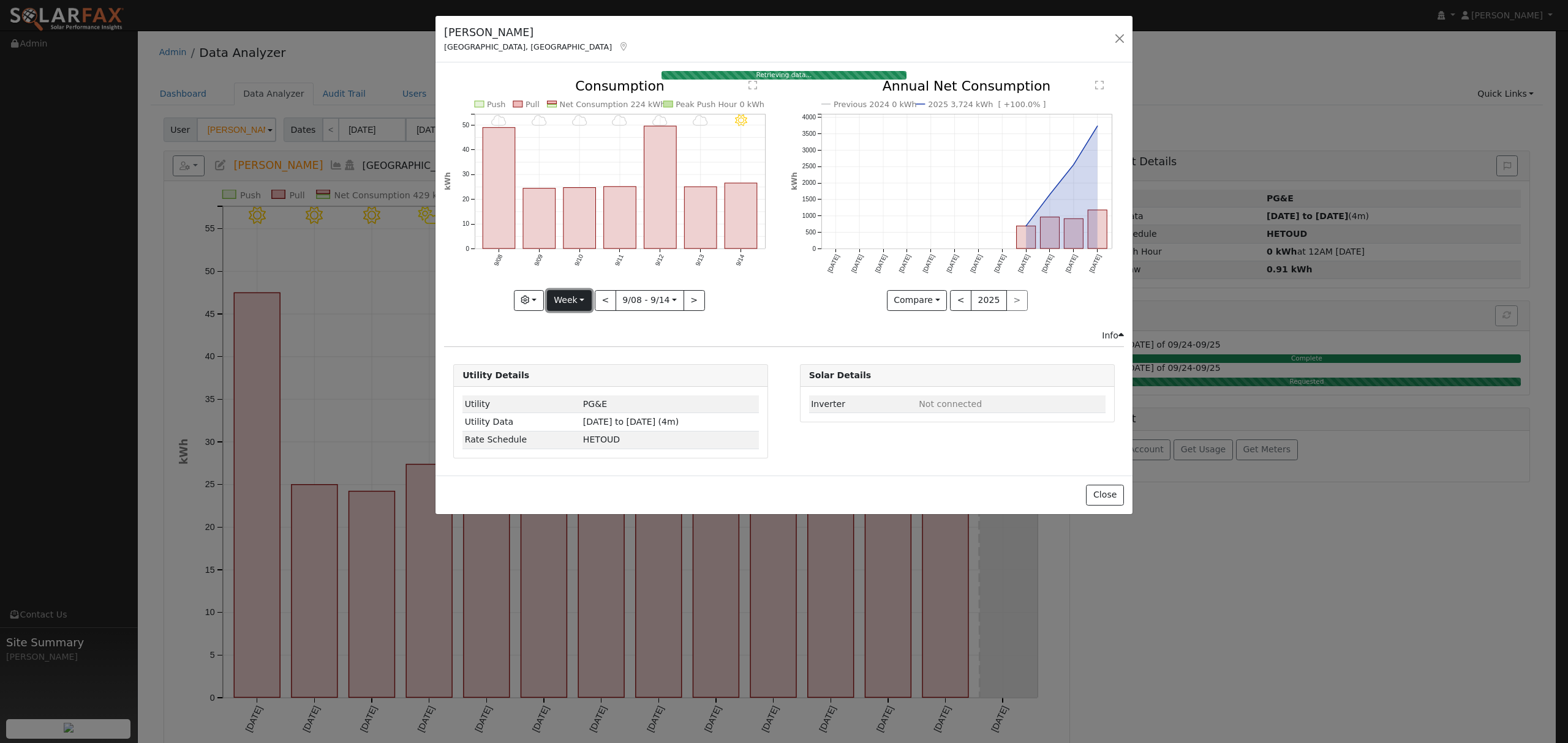
click at [570, 301] on button "Week" at bounding box center [569, 300] width 44 height 21
click at [589, 375] on link "Year" at bounding box center [590, 377] width 85 height 17
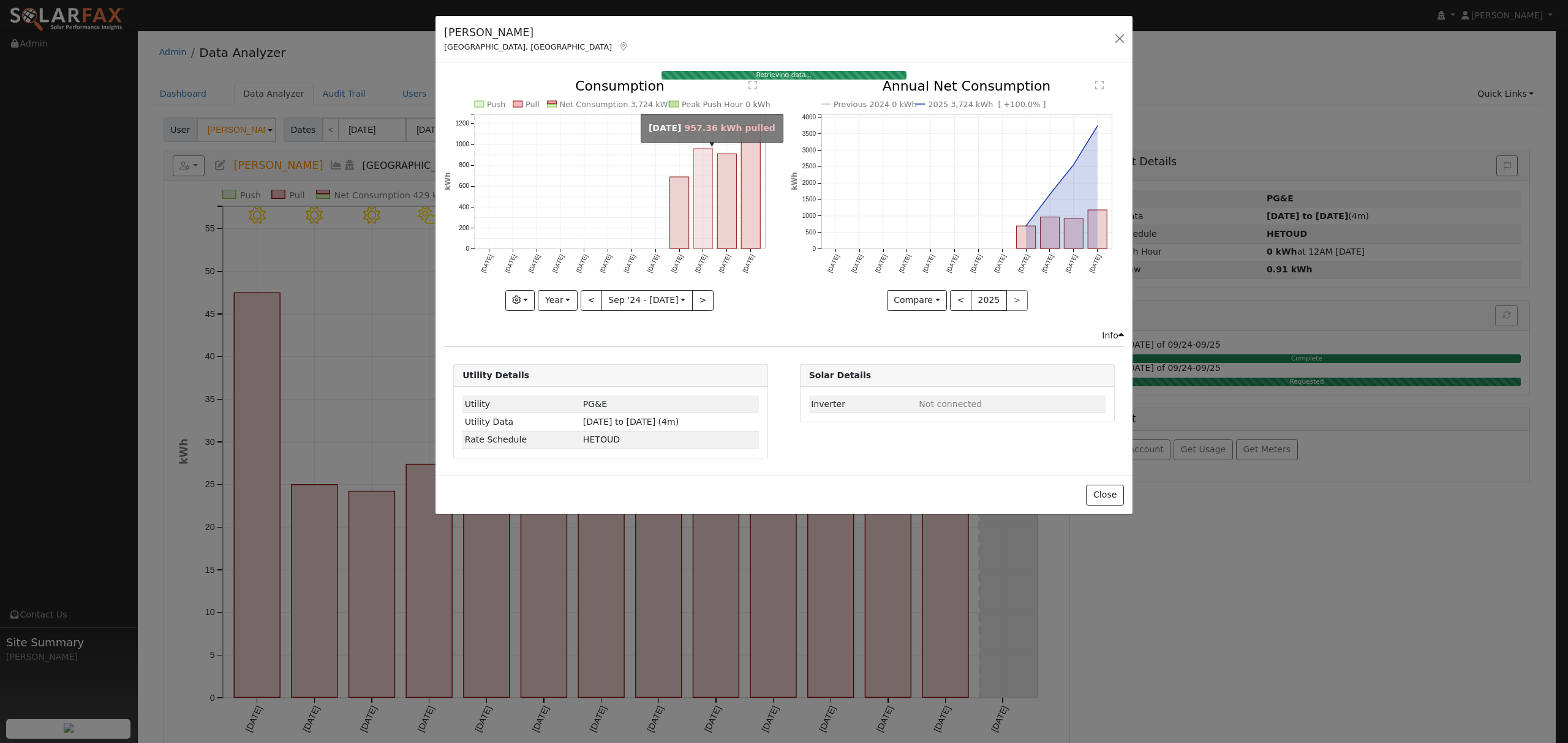
click at [703, 178] on rect "onclick=""" at bounding box center [703, 198] width 19 height 100
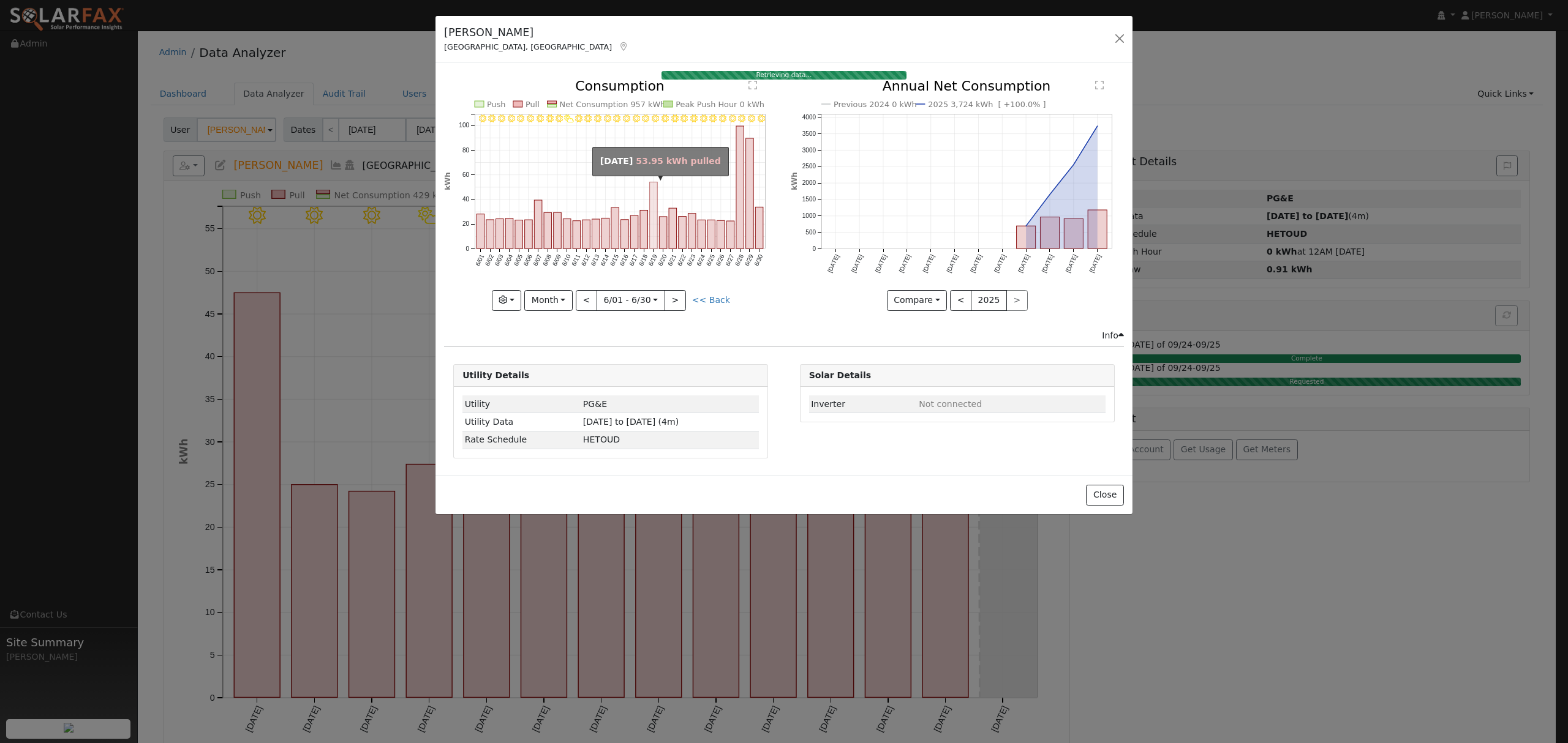
click at [653, 200] on rect "onclick=""" at bounding box center [654, 216] width 8 height 67
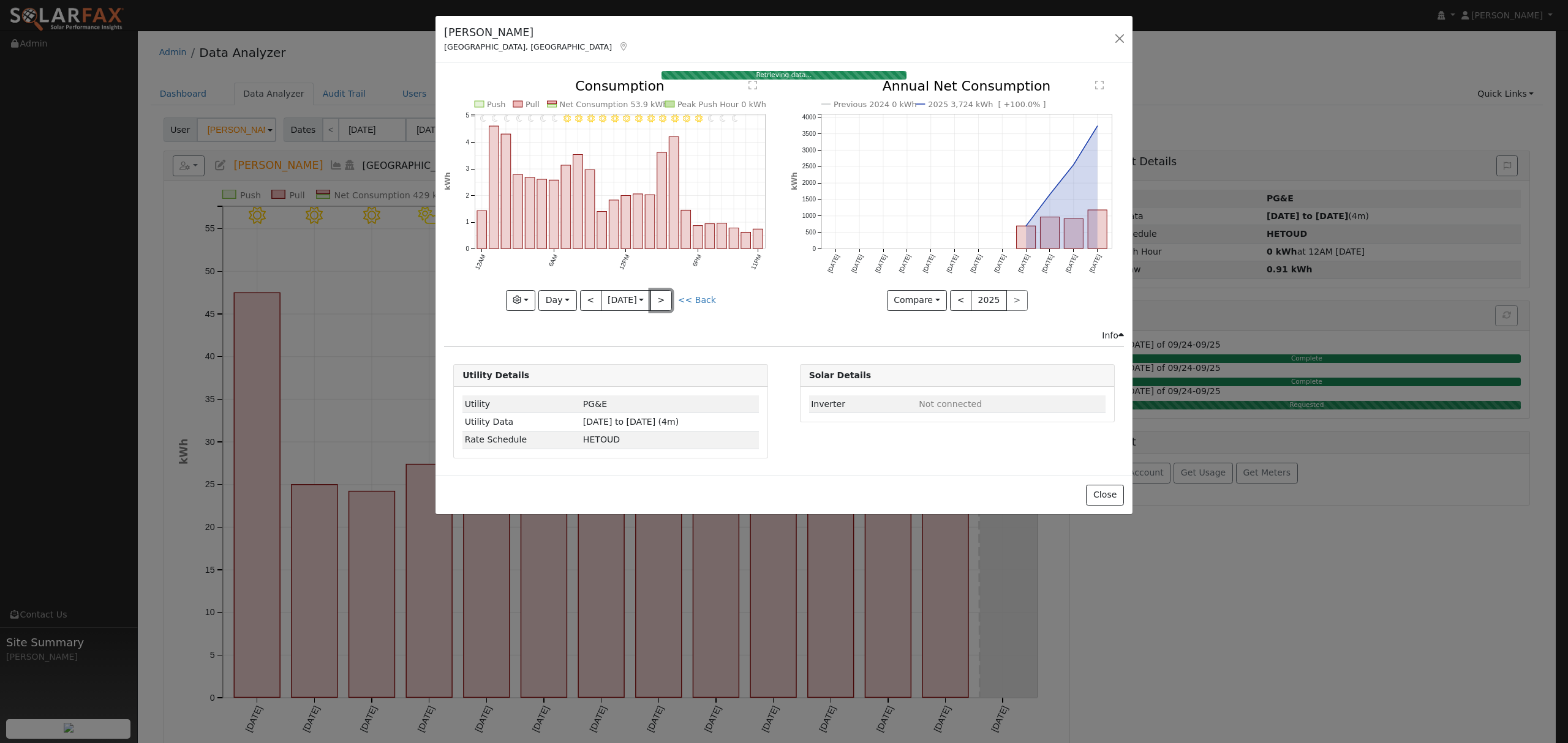
click at [670, 302] on button ">" at bounding box center [661, 300] width 22 height 21
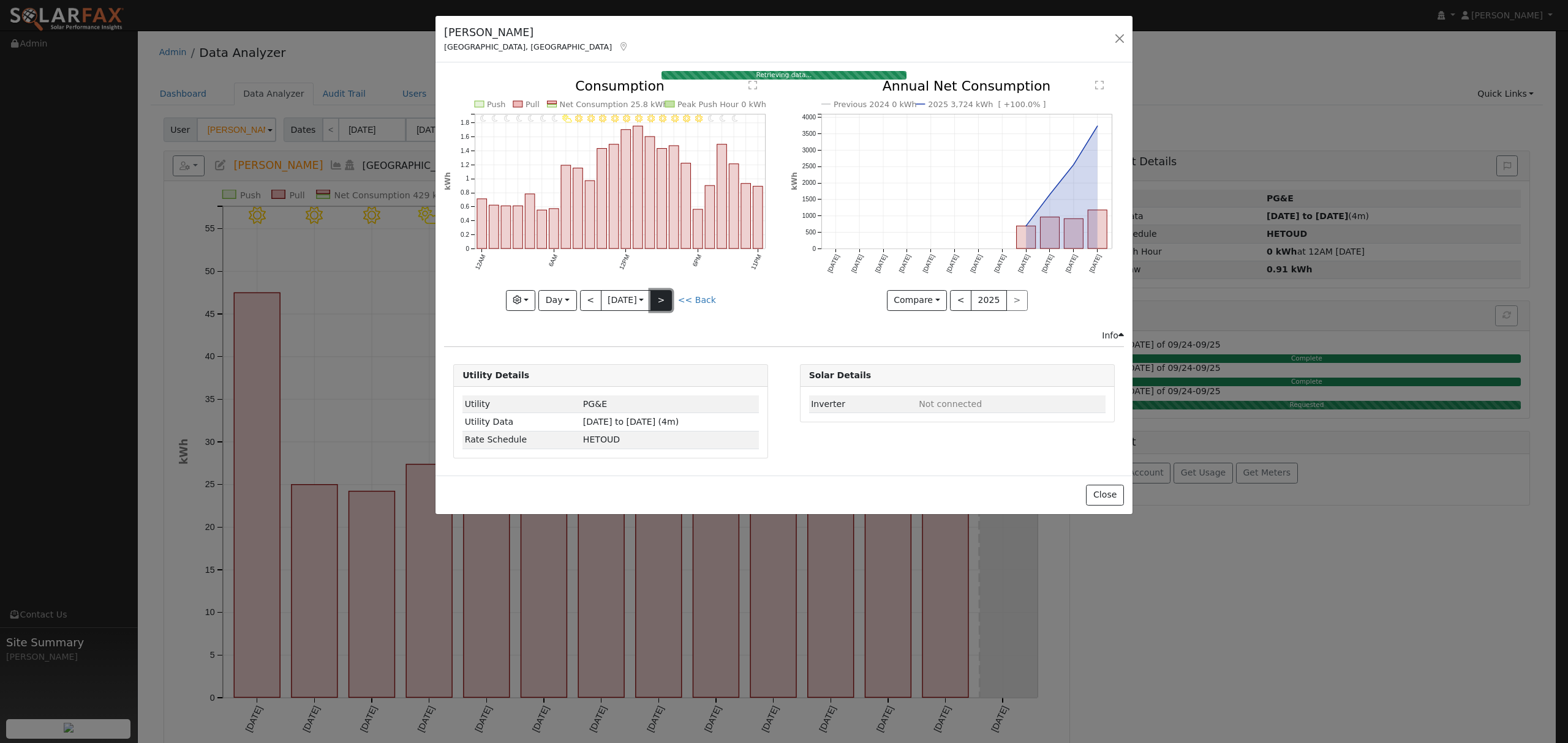
click at [665, 304] on button ">" at bounding box center [661, 300] width 22 height 21
click at [665, 304] on button ">" at bounding box center [661, 300] width 22 height 21
type input "[DATE]"
click at [1102, 490] on button "Close" at bounding box center [1104, 495] width 37 height 21
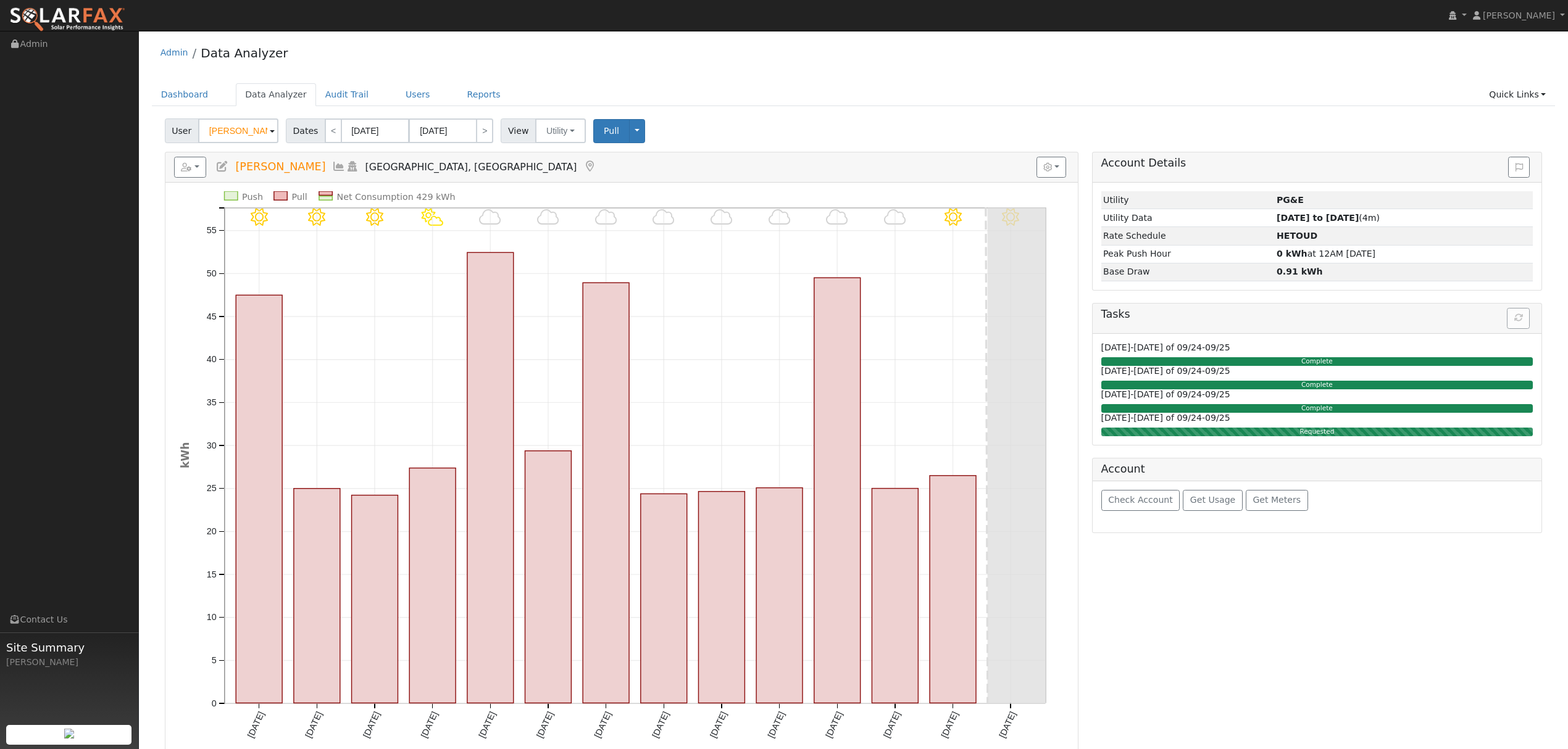
click at [336, 169] on icon at bounding box center [339, 166] width 13 height 11
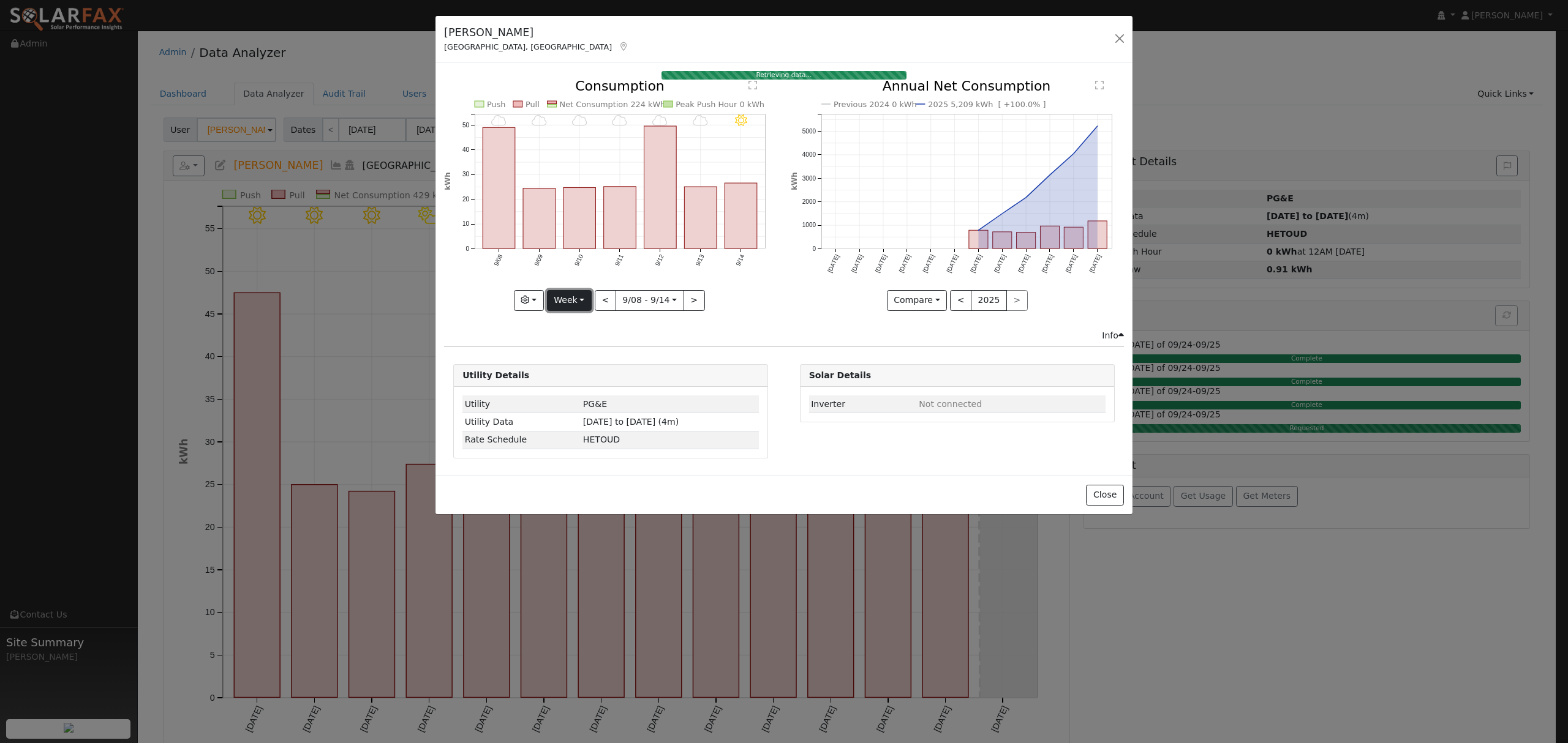
click at [580, 304] on button "Week" at bounding box center [569, 300] width 44 height 21
click at [574, 371] on link "Year" at bounding box center [590, 377] width 85 height 17
type input "[DATE]"
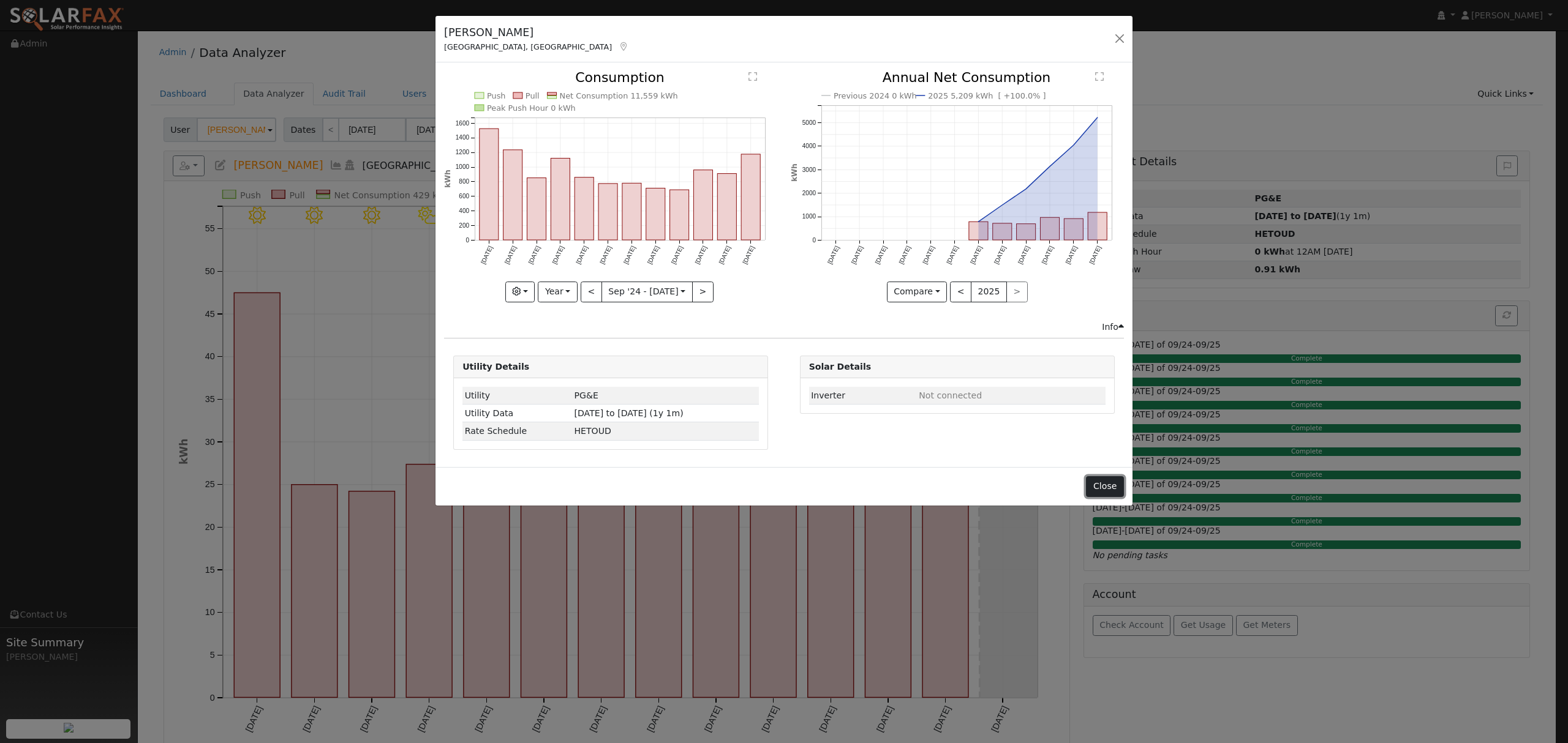
click at [1114, 493] on button "Close" at bounding box center [1104, 486] width 37 height 21
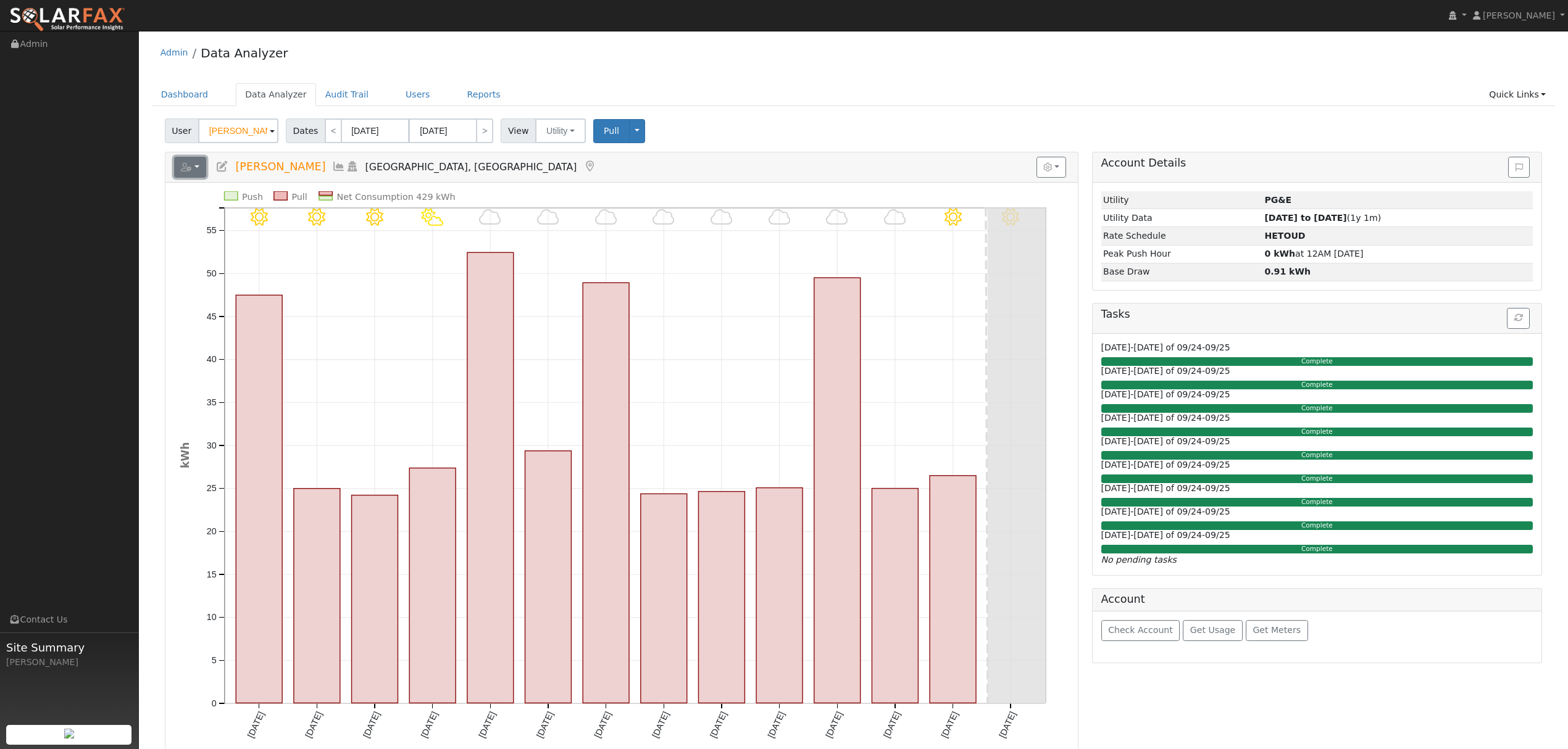
click at [196, 166] on button "button" at bounding box center [190, 167] width 33 height 21
click at [329, 224] on link "Export to CSV" at bounding box center [342, 222] width 89 height 15
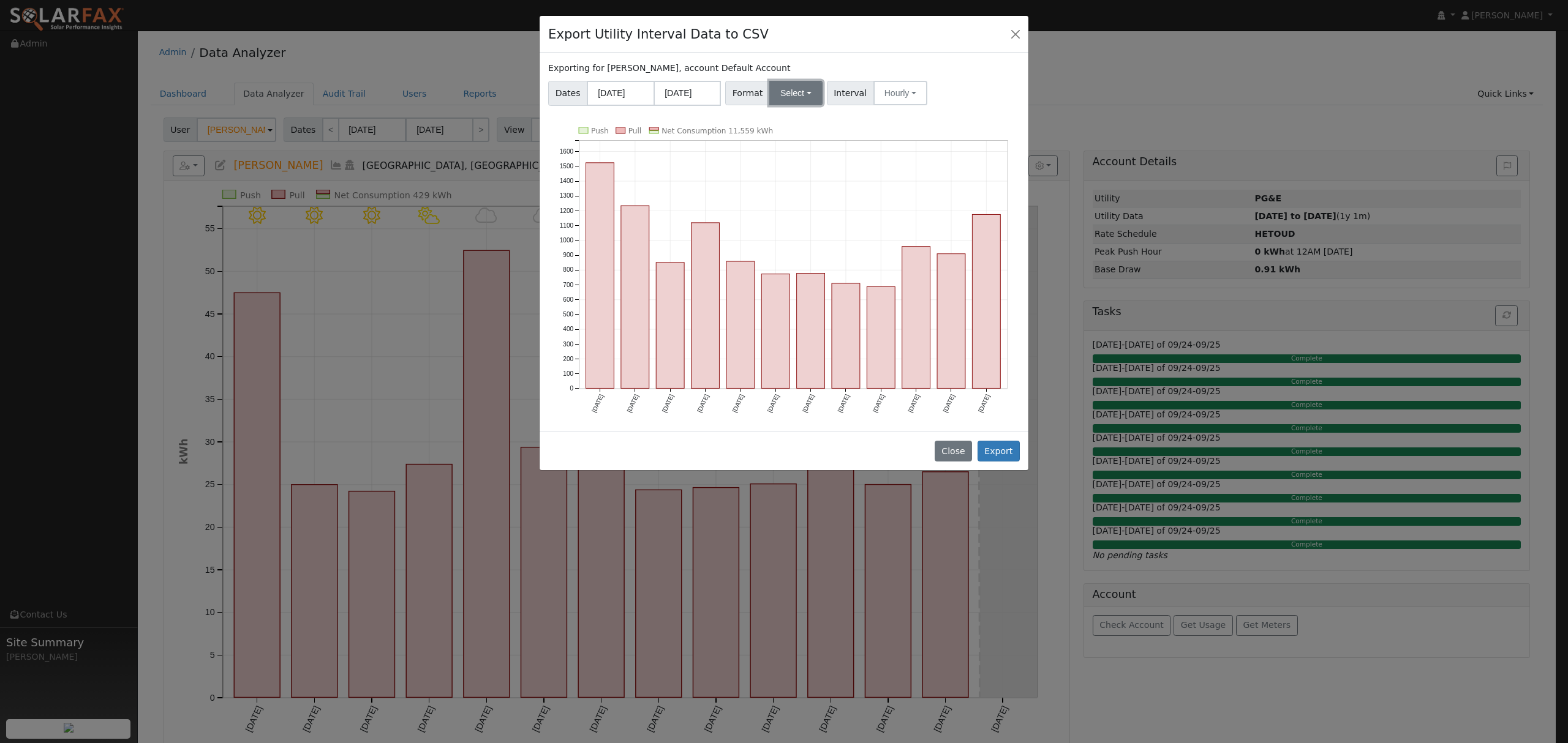
click at [797, 96] on button "Select" at bounding box center [796, 93] width 53 height 25
click at [804, 251] on link "Solargraf" at bounding box center [811, 250] width 88 height 17
click at [1000, 447] on button "Export" at bounding box center [998, 451] width 42 height 21
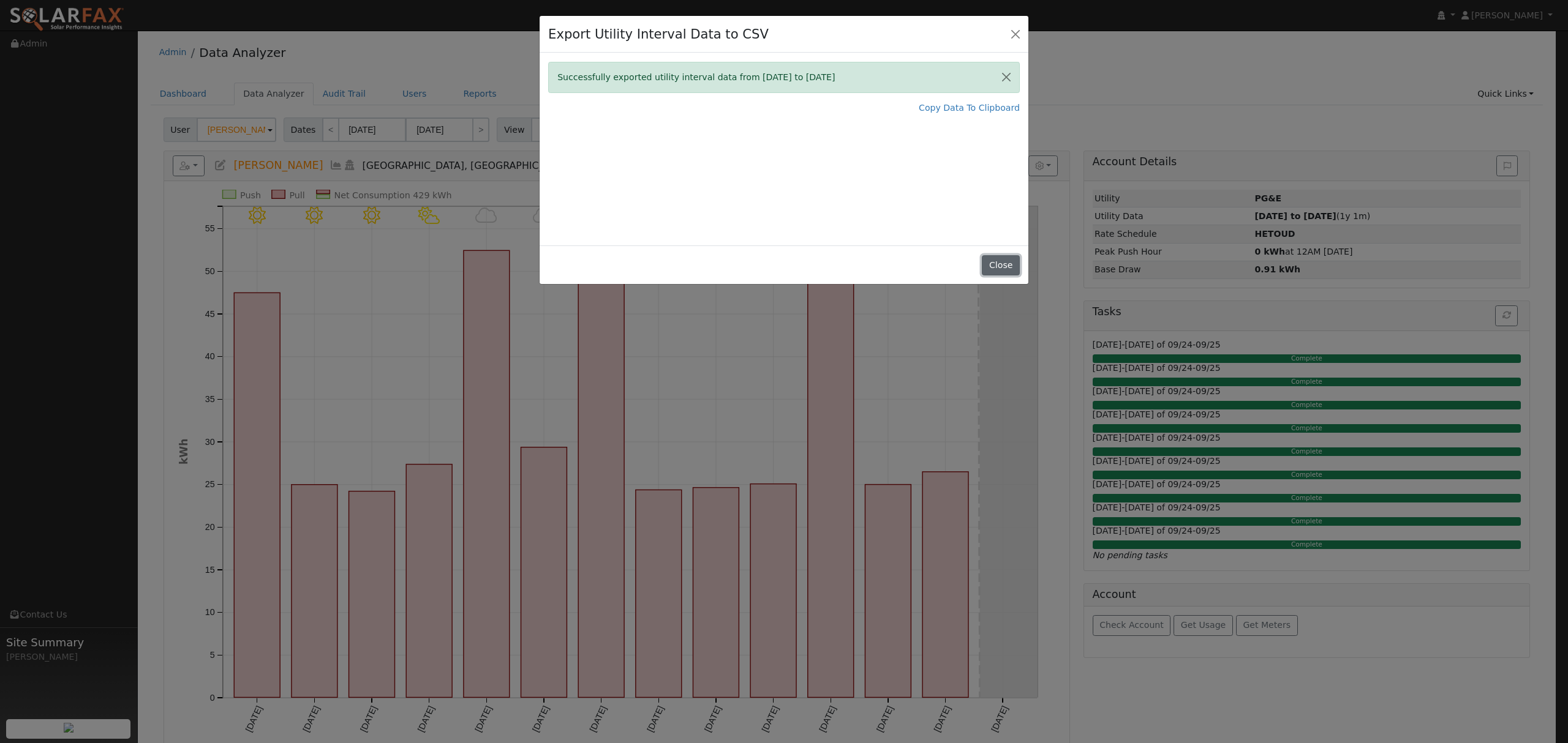
click at [1005, 268] on button "Close" at bounding box center [1000, 266] width 37 height 21
